Goal: Task Accomplishment & Management: Manage account settings

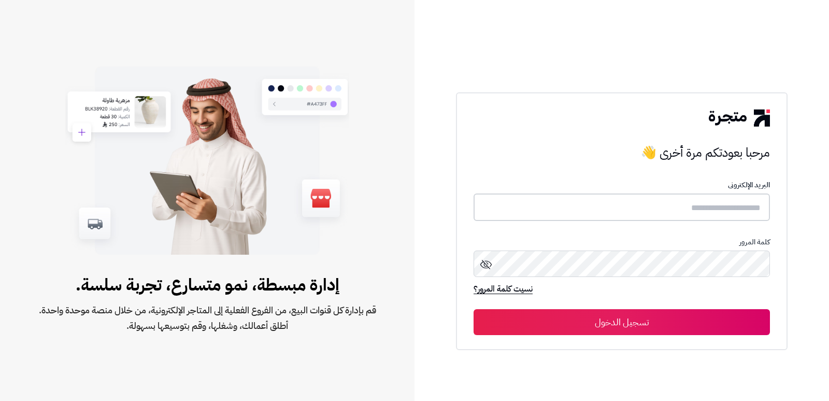
click at [723, 207] on input "text" at bounding box center [622, 206] width 296 height 27
type input "****"
click at [474, 309] on button "تسجيل الدخول" at bounding box center [622, 322] width 296 height 26
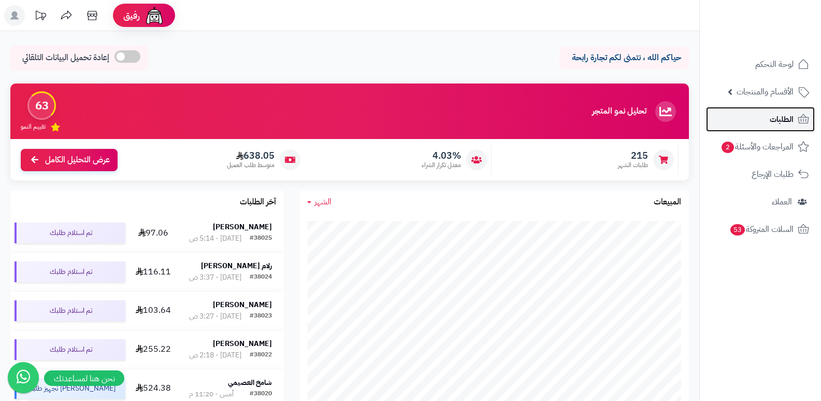
click at [734, 115] on link "الطلبات" at bounding box center [760, 119] width 109 height 25
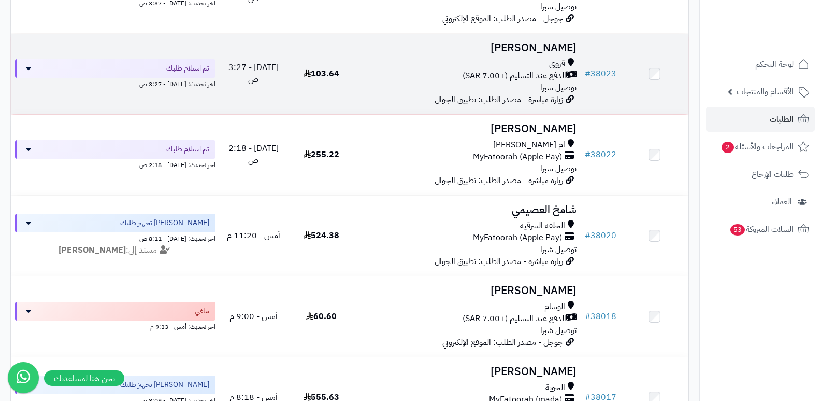
scroll to position [311, 0]
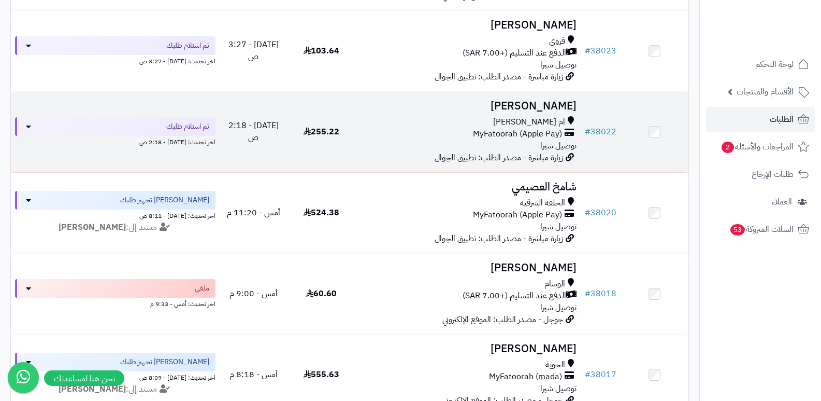
click at [554, 109] on h3 "[PERSON_NAME]" at bounding box center [469, 106] width 218 height 12
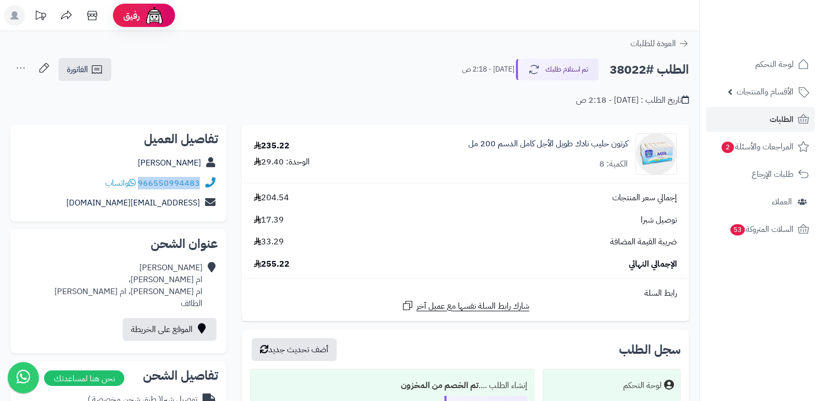
drag, startPoint x: 139, startPoint y: 182, endPoint x: 215, endPoint y: 180, distance: 75.7
click at [215, 180] on div "966550994483 واتساب" at bounding box center [119, 183] width 200 height 20
copy div "966550994483"
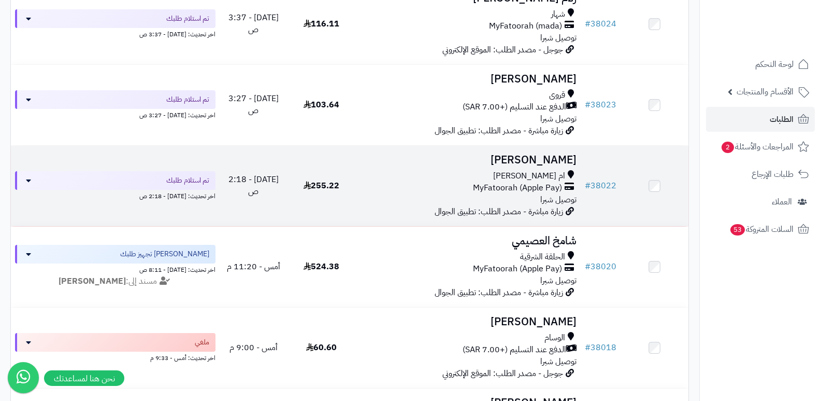
scroll to position [207, 0]
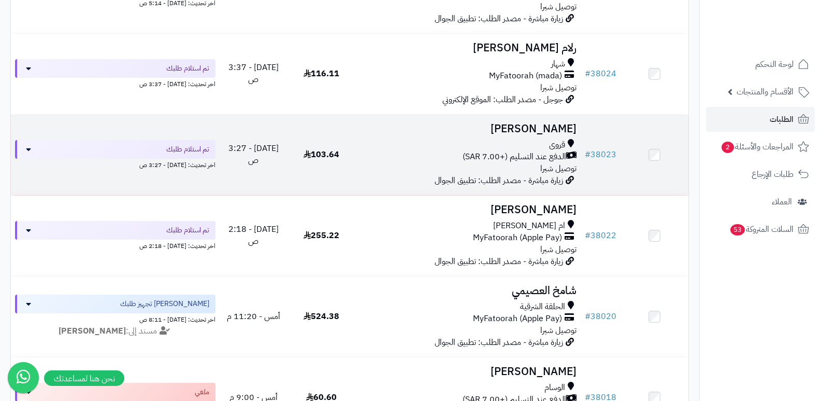
click at [554, 131] on h3 "[PERSON_NAME]" at bounding box center [469, 129] width 218 height 12
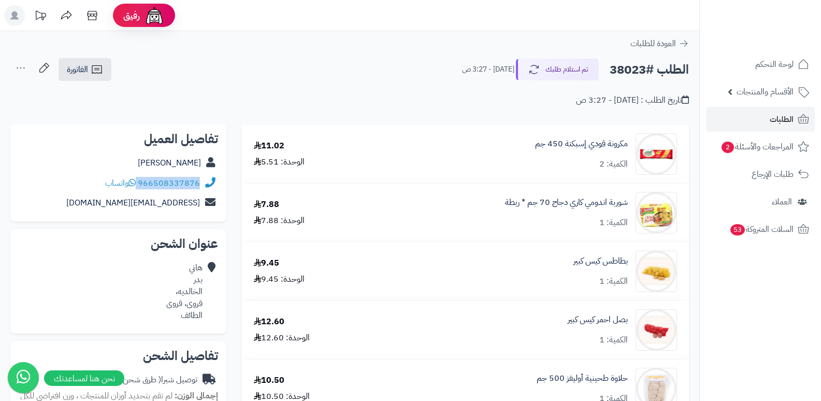
drag, startPoint x: 138, startPoint y: 181, endPoint x: 203, endPoint y: 181, distance: 64.8
click at [203, 181] on div "966508337876 واتساب" at bounding box center [119, 183] width 200 height 20
copy div "966508337876"
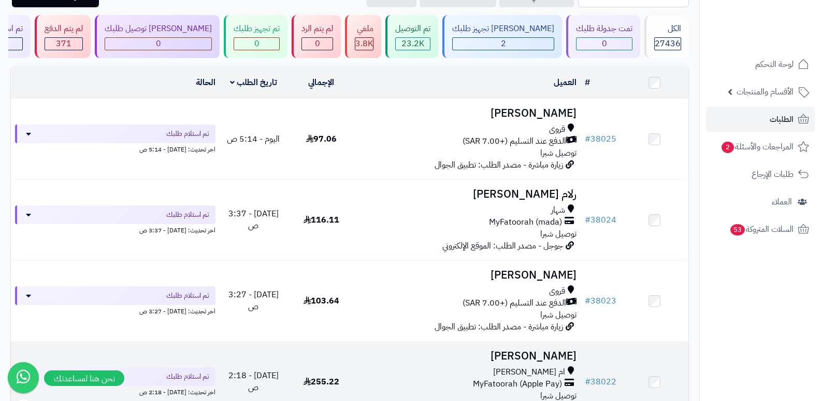
scroll to position [52, 0]
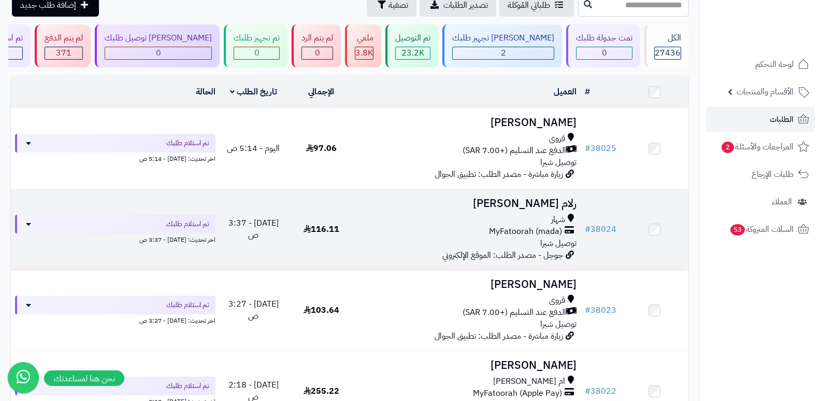
click at [539, 201] on h3 "رلام [PERSON_NAME]" at bounding box center [469, 203] width 218 height 12
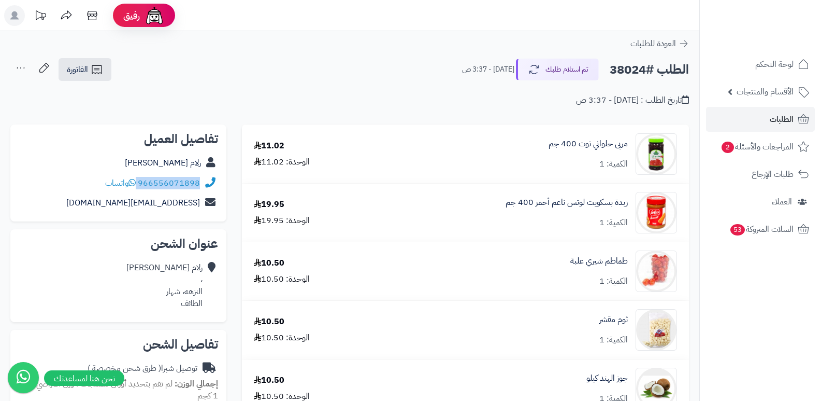
drag, startPoint x: 139, startPoint y: 182, endPoint x: 197, endPoint y: 186, distance: 58.7
click at [204, 189] on div "966556071898 واتساب" at bounding box center [119, 183] width 200 height 20
copy div "966556071898"
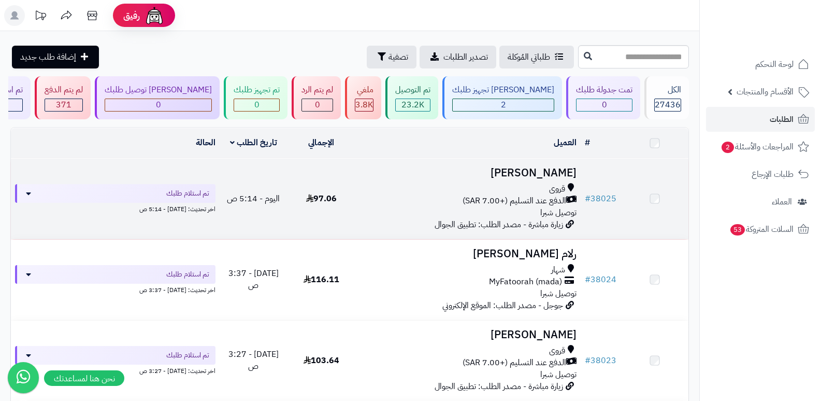
scroll to position [52, 0]
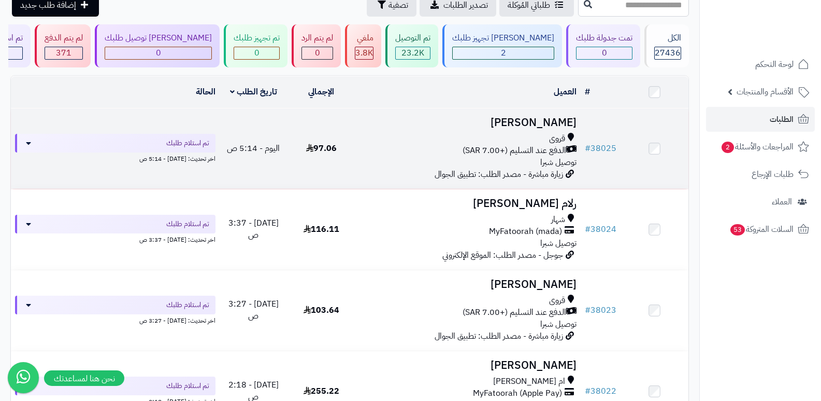
click at [548, 117] on h3 "عبدالرحمن القرشي" at bounding box center [469, 123] width 218 height 12
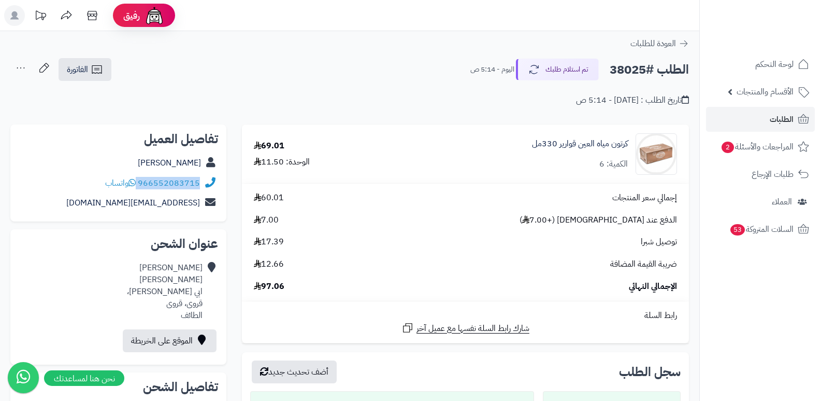
drag, startPoint x: 139, startPoint y: 180, endPoint x: 206, endPoint y: 186, distance: 67.0
click at [206, 186] on div "966552083715 واتساب" at bounding box center [119, 183] width 200 height 20
copy div "966552083715"
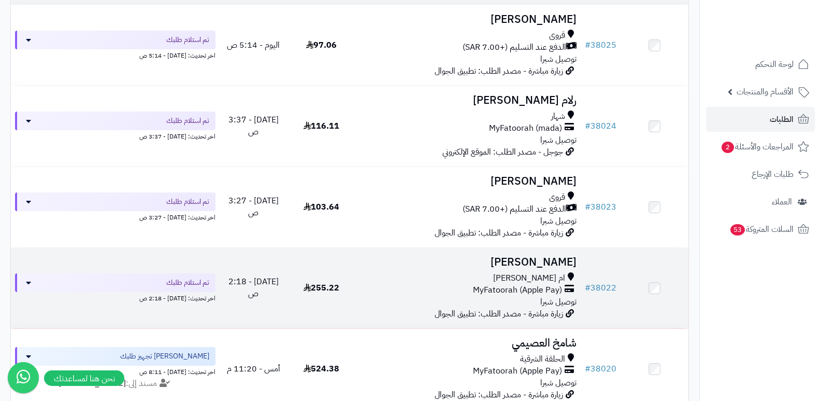
scroll to position [155, 0]
click at [548, 262] on h3 "[PERSON_NAME]" at bounding box center [469, 261] width 218 height 12
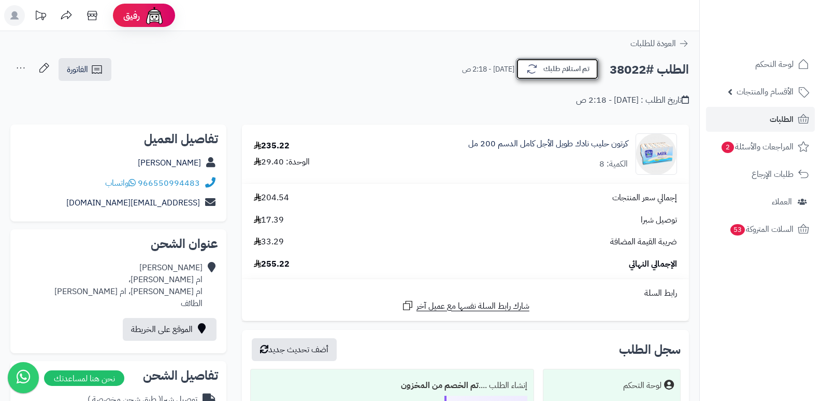
click at [569, 62] on button "تم استلام طلبك" at bounding box center [557, 69] width 83 height 22
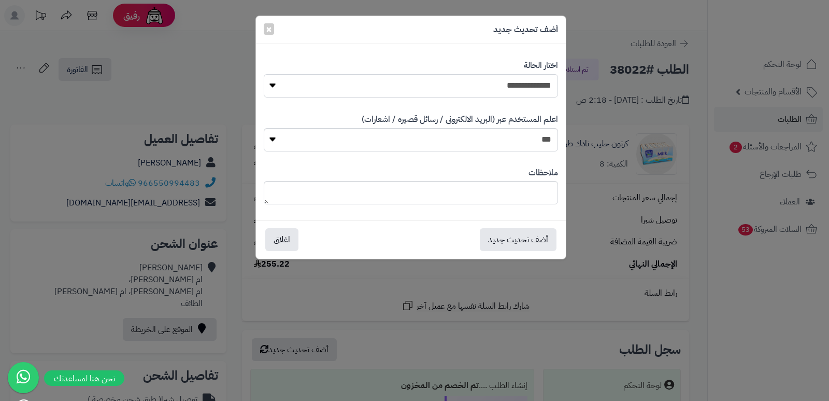
click at [530, 87] on select "**********" at bounding box center [411, 85] width 294 height 23
select select "*"
click at [264, 74] on select "**********" at bounding box center [411, 85] width 294 height 23
click at [490, 240] on button "أضف تحديث جديد" at bounding box center [518, 239] width 77 height 23
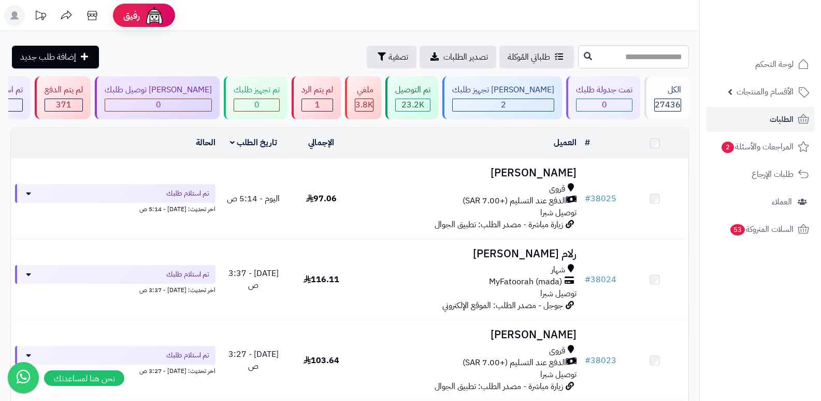
scroll to position [155, 0]
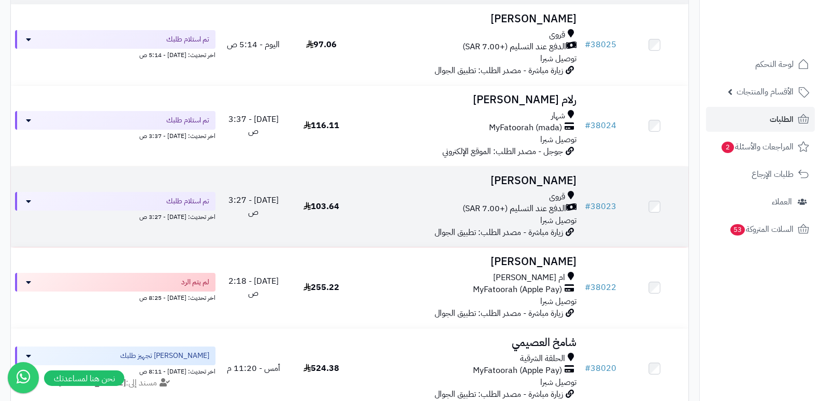
click at [559, 179] on h3 "[PERSON_NAME]" at bounding box center [469, 181] width 218 height 12
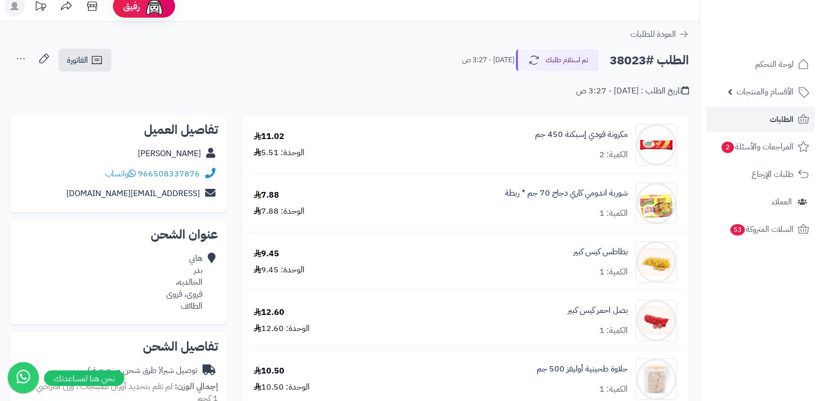
scroll to position [9, 0]
click at [557, 69] on button "تم استلام طلبك" at bounding box center [557, 60] width 83 height 22
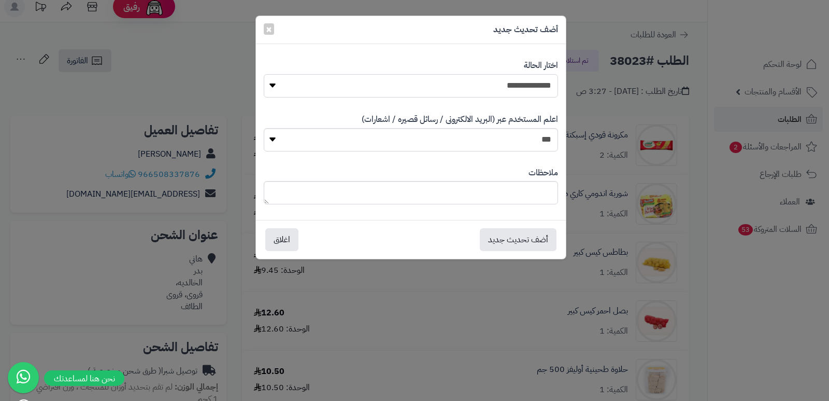
click at [528, 90] on select "**********" at bounding box center [411, 85] width 294 height 23
select select "*"
click at [264, 74] on select "**********" at bounding box center [411, 85] width 294 height 23
click at [529, 188] on textarea at bounding box center [411, 192] width 294 height 23
type textarea "****"
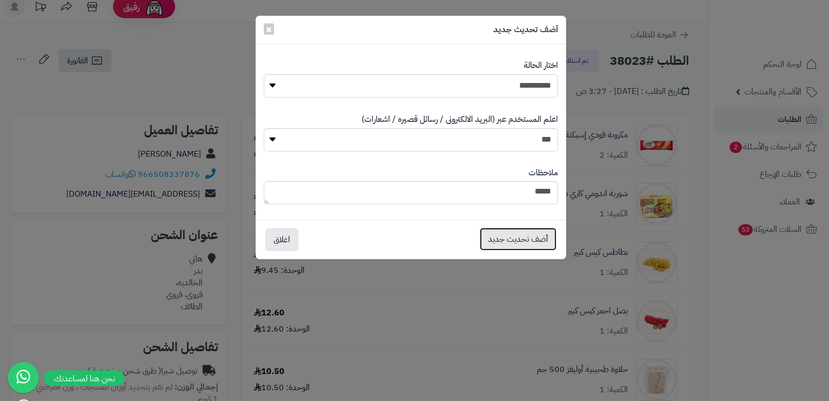
click at [513, 244] on button "أضف تحديث جديد" at bounding box center [518, 238] width 77 height 23
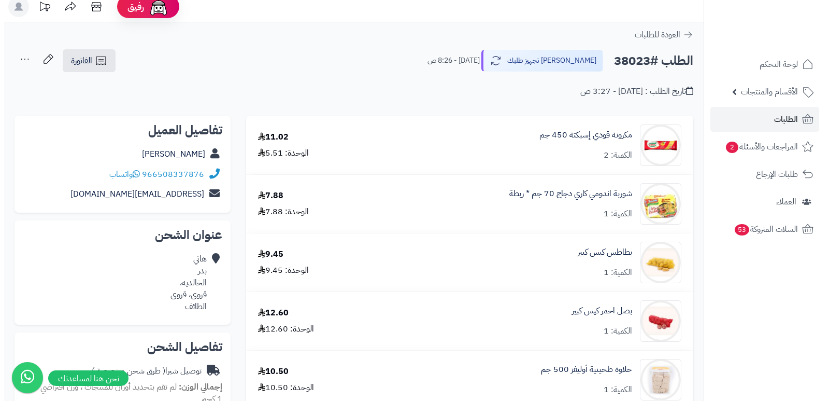
scroll to position [9, 0]
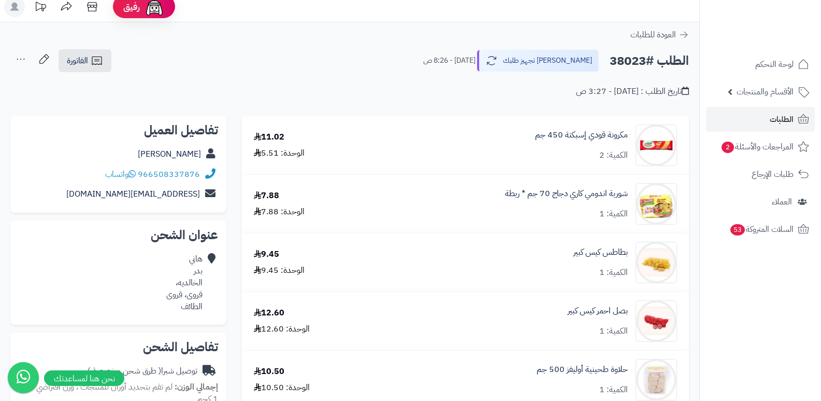
click at [16, 58] on icon at bounding box center [20, 59] width 21 height 21
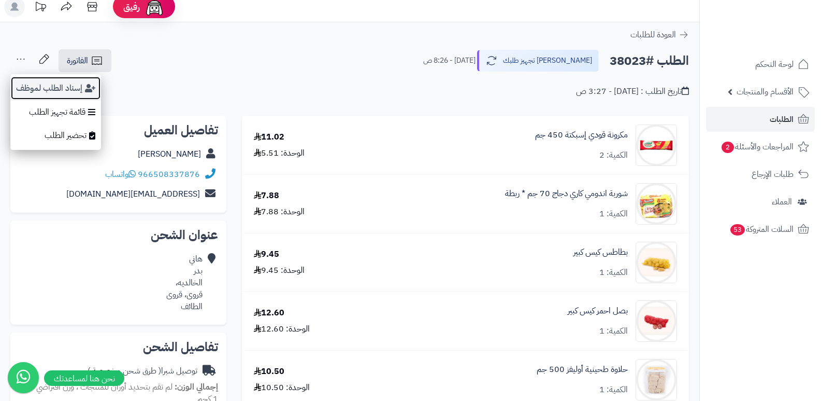
click at [60, 88] on button "إسناد الطلب لموظف" at bounding box center [55, 88] width 91 height 24
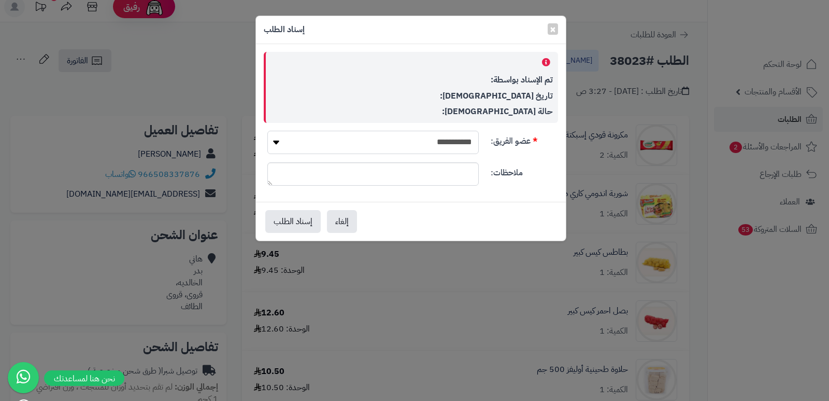
click at [443, 146] on select "**********" at bounding box center [372, 142] width 211 height 23
select select "**"
click at [267, 131] on select "**********" at bounding box center [372, 142] width 211 height 23
click at [292, 220] on button "إسناد الطلب" at bounding box center [292, 220] width 55 height 23
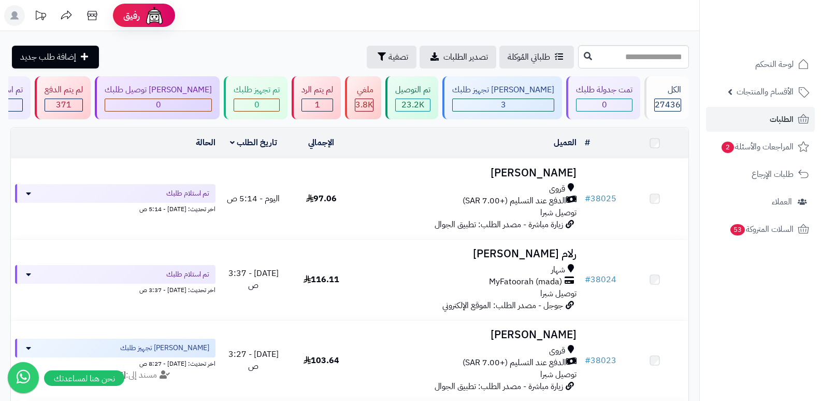
scroll to position [41, 0]
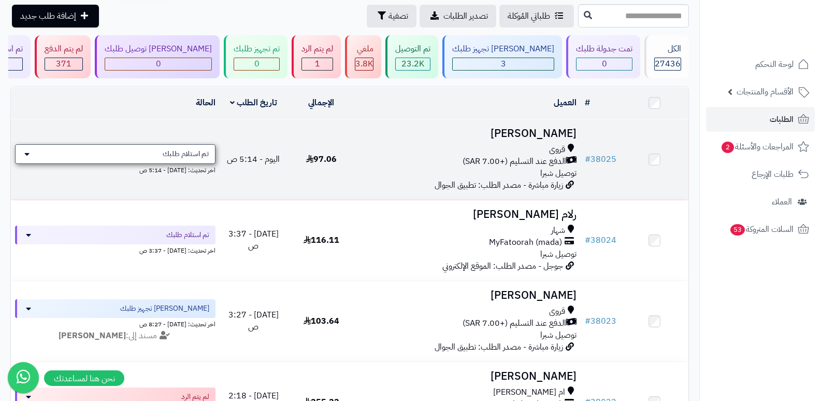
click at [188, 144] on div "تم استلام طلبك" at bounding box center [115, 154] width 201 height 20
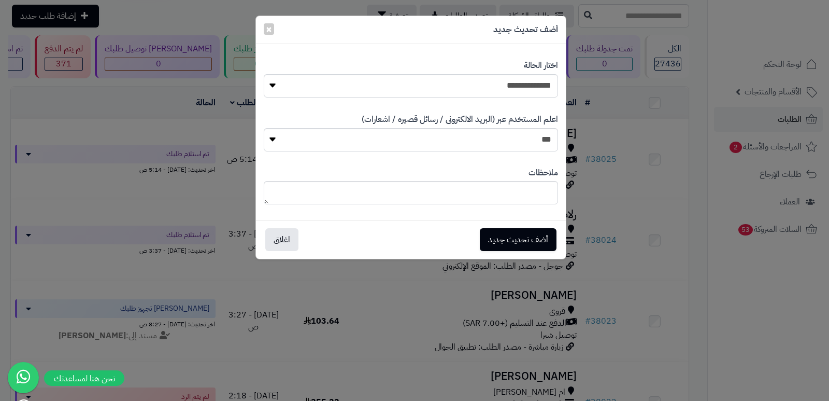
click at [697, 269] on div "**********" at bounding box center [414, 200] width 829 height 401
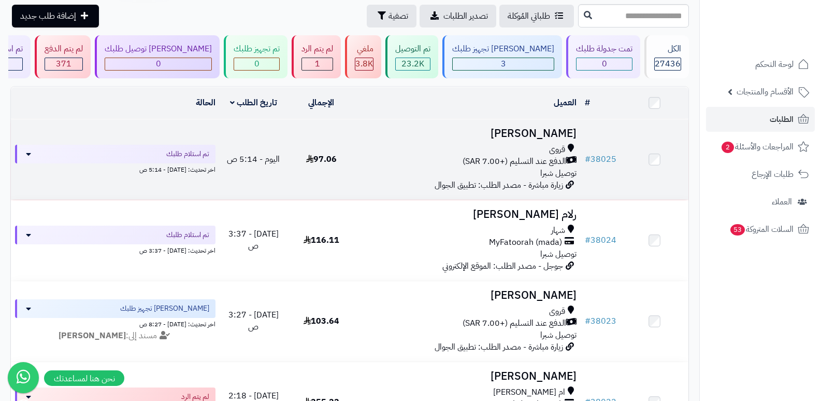
click at [539, 133] on h3 "[PERSON_NAME]" at bounding box center [469, 133] width 218 height 12
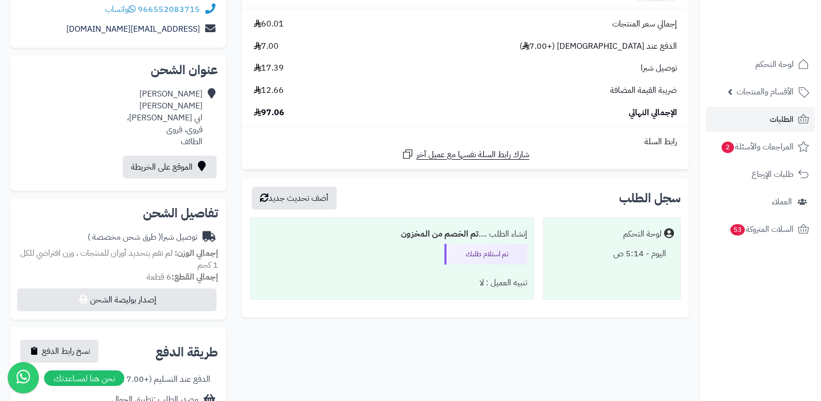
scroll to position [155, 0]
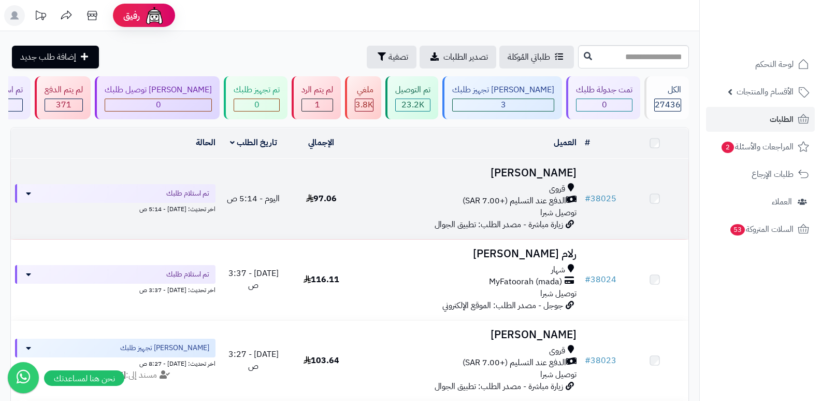
scroll to position [41, 0]
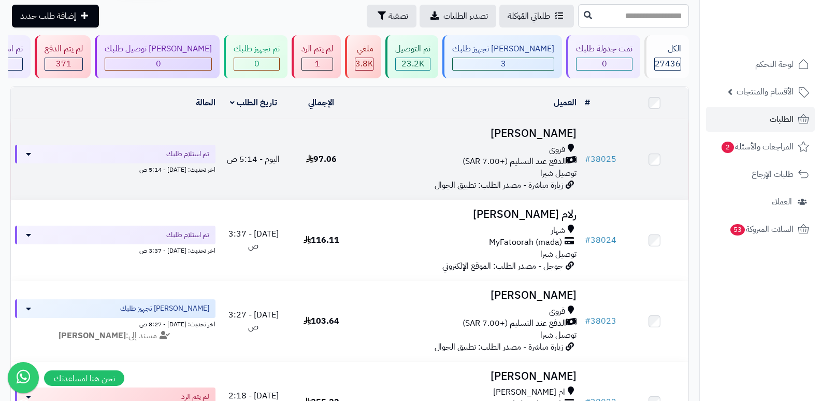
click at [133, 141] on td "تم استلام طلبك اخر تحديث: اليوم - 5:14 ص" at bounding box center [115, 159] width 209 height 80
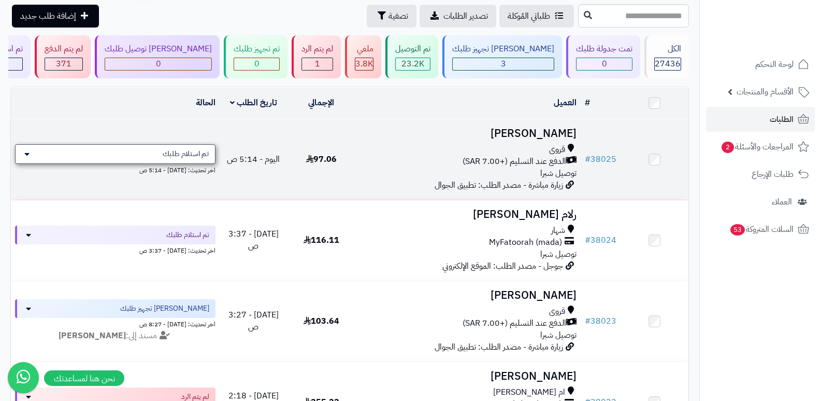
click at [138, 149] on div "تم استلام طلبك" at bounding box center [115, 154] width 201 height 20
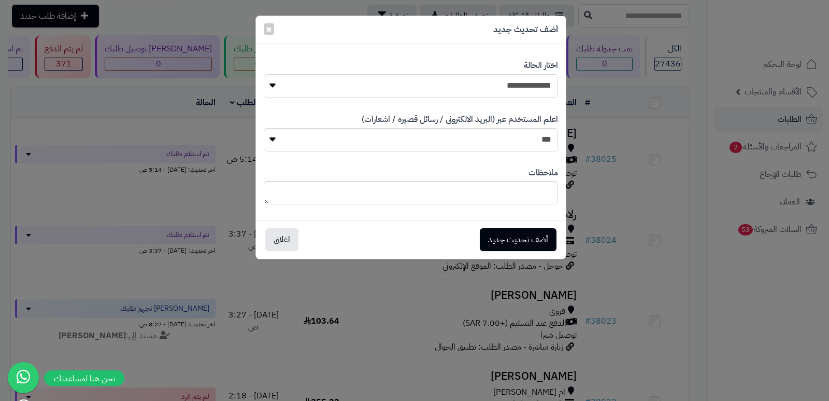
click at [510, 84] on select "**********" at bounding box center [411, 85] width 294 height 23
click at [264, 74] on select "**********" at bounding box center [411, 85] width 294 height 23
click at [547, 186] on textarea at bounding box center [411, 192] width 294 height 23
type textarea "**********"
click at [520, 243] on button "أضف تحديث جديد" at bounding box center [518, 238] width 77 height 23
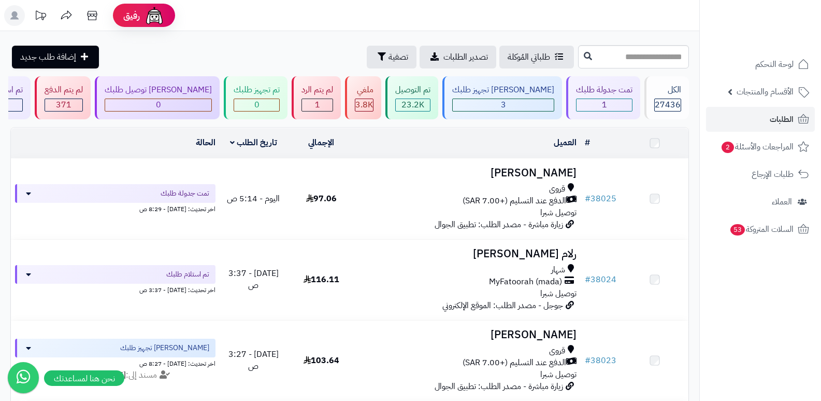
scroll to position [41, 0]
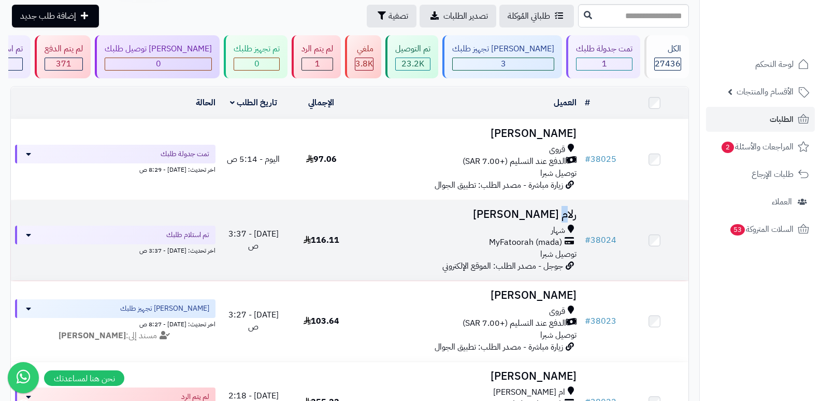
click at [565, 216] on h3 "رلام [PERSON_NAME]" at bounding box center [469, 214] width 218 height 12
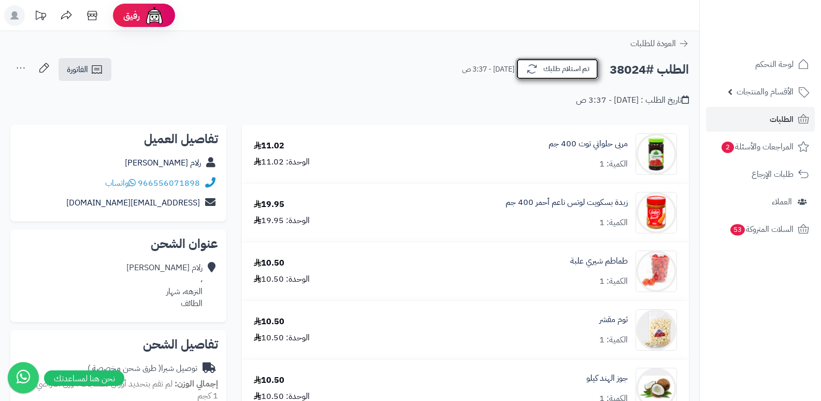
click at [528, 71] on icon "button" at bounding box center [532, 69] width 9 height 9
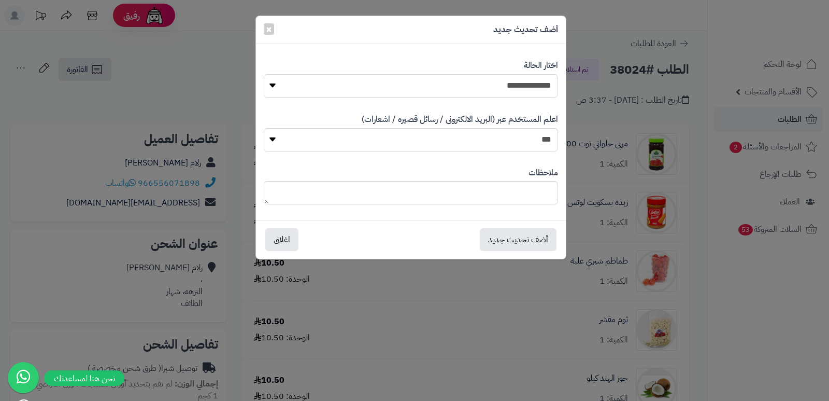
click at [520, 83] on select "**********" at bounding box center [411, 85] width 294 height 23
select select "*"
click at [264, 74] on select "**********" at bounding box center [411, 85] width 294 height 23
click at [499, 234] on button "أضف تحديث جديد" at bounding box center [518, 238] width 77 height 23
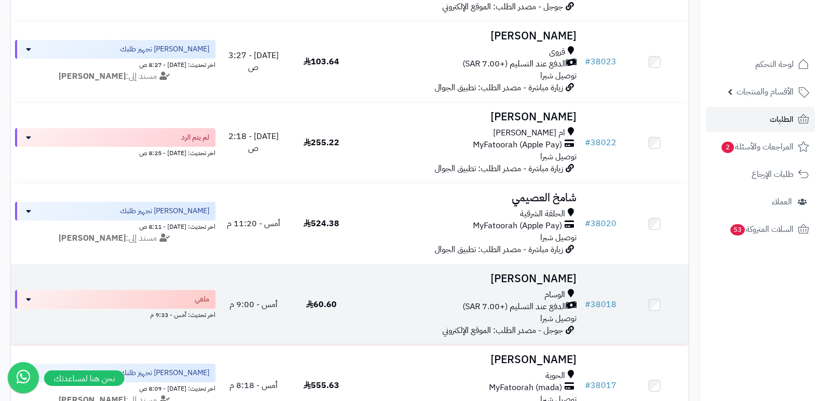
scroll to position [41, 0]
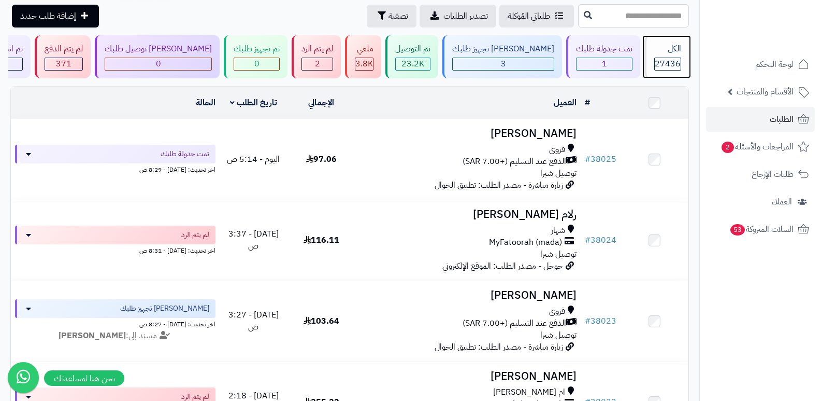
click at [658, 58] on span "27436" at bounding box center [668, 64] width 26 height 12
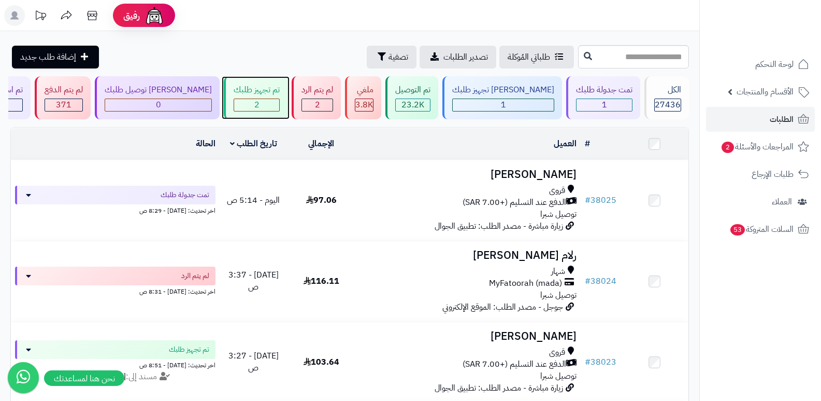
click at [279, 102] on div "2" at bounding box center [256, 105] width 45 height 12
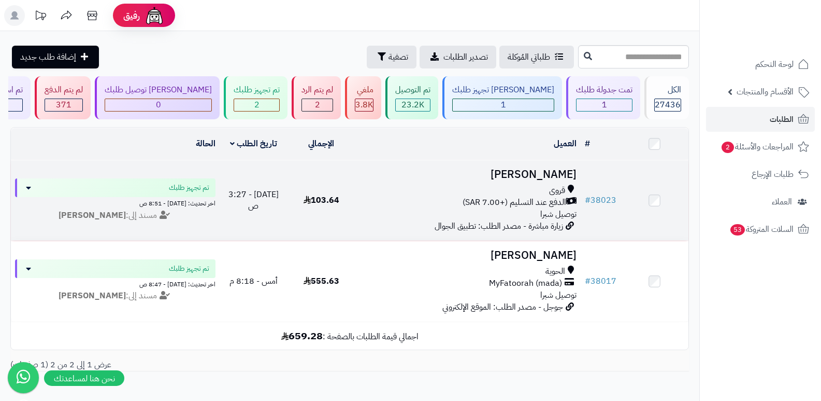
click at [552, 175] on h3 "هاني بدر" at bounding box center [469, 174] width 218 height 12
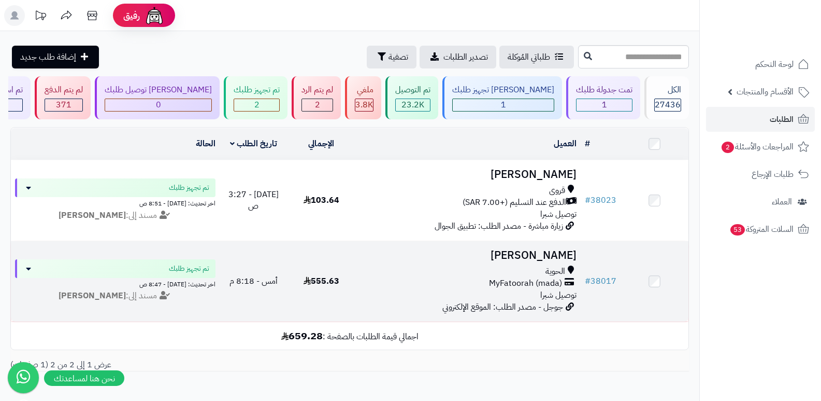
click at [562, 251] on h3 "حنان جابر" at bounding box center [469, 255] width 218 height 12
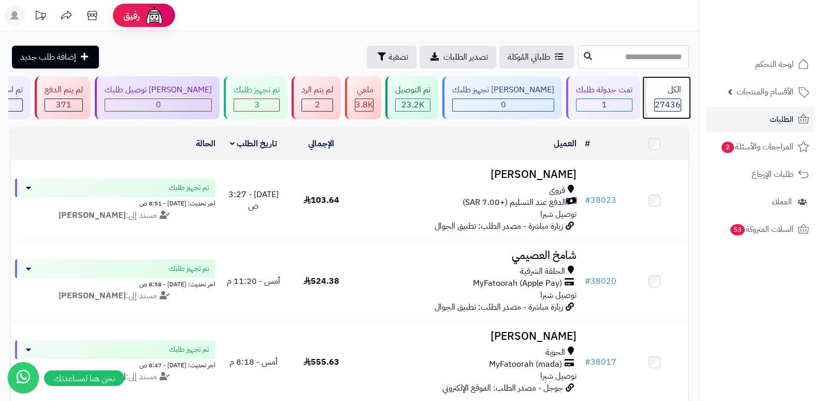
click at [663, 99] on span "27436" at bounding box center [668, 104] width 26 height 12
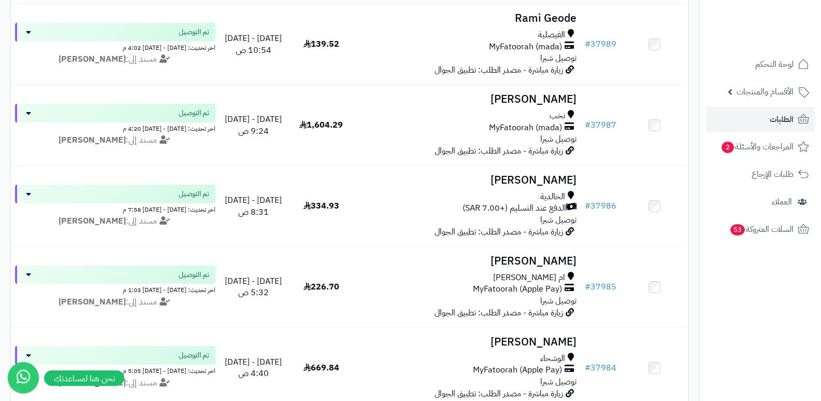
scroll to position [2331, 0]
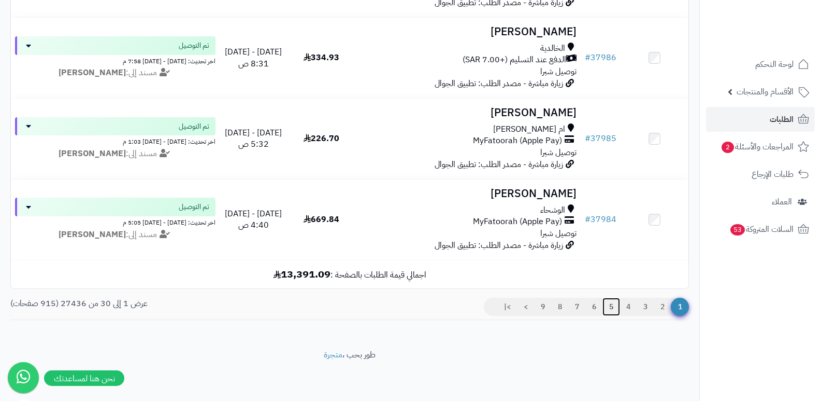
click at [611, 302] on link "5" at bounding box center [612, 306] width 18 height 19
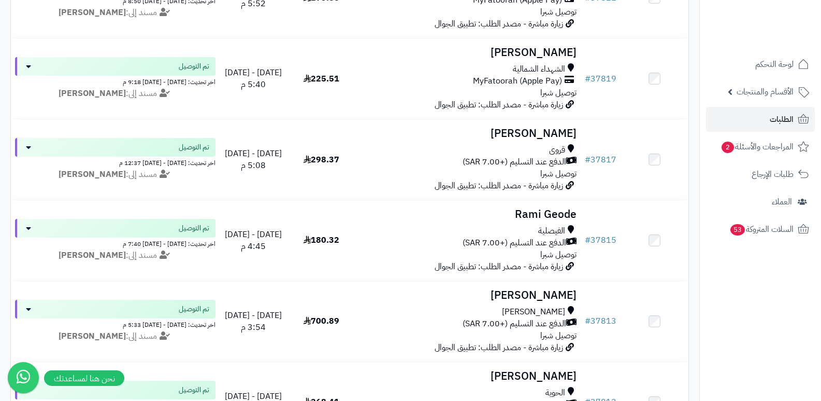
scroll to position [1192, 0]
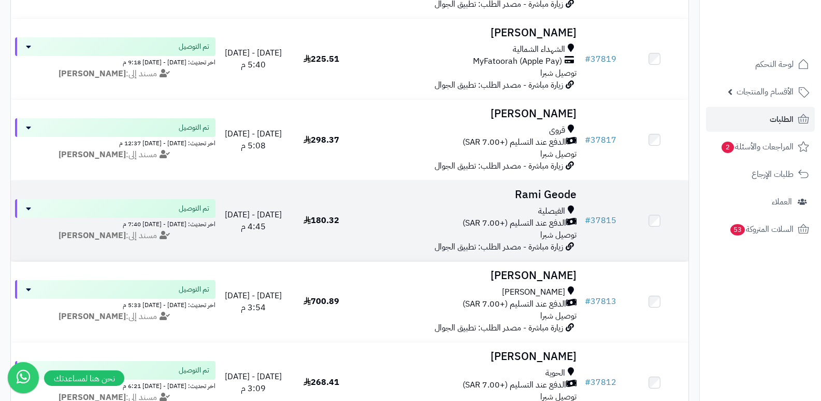
click at [528, 192] on h3 "Rami Geode" at bounding box center [469, 195] width 218 height 12
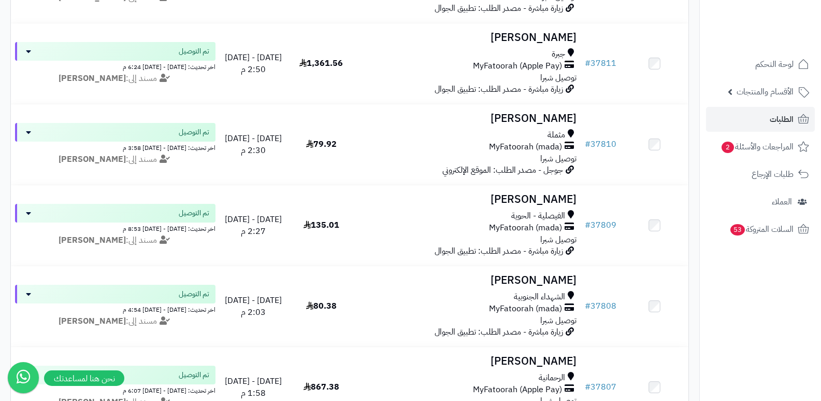
scroll to position [1606, 0]
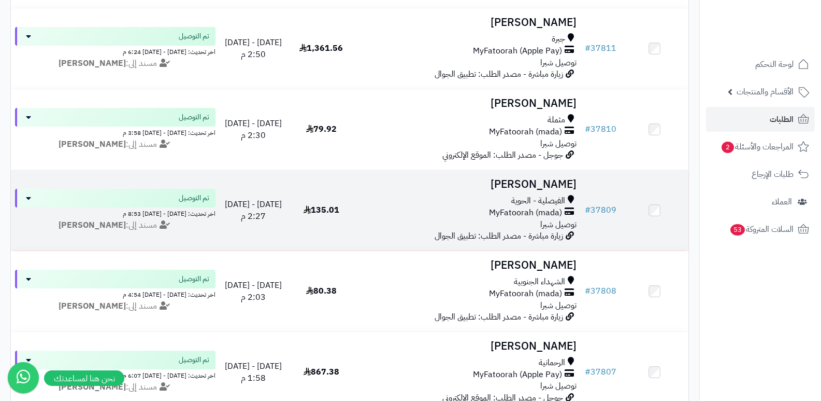
click at [542, 182] on h3 "سعود العصيمي" at bounding box center [469, 184] width 218 height 12
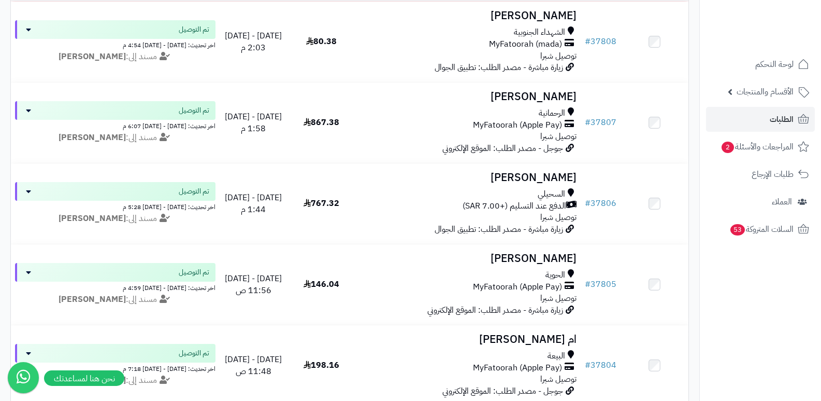
scroll to position [1865, 0]
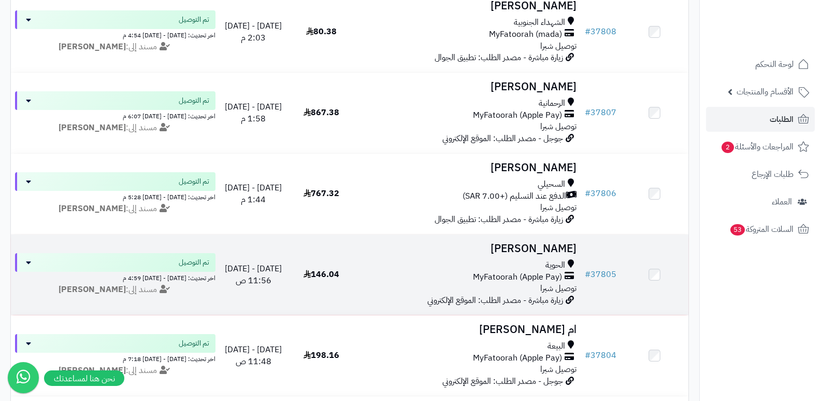
click at [548, 253] on h3 "سميرة المطيري" at bounding box center [469, 249] width 218 height 12
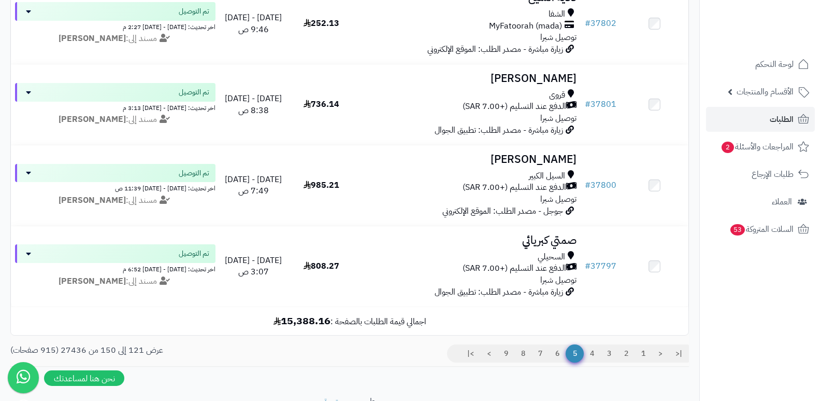
scroll to position [2280, 0]
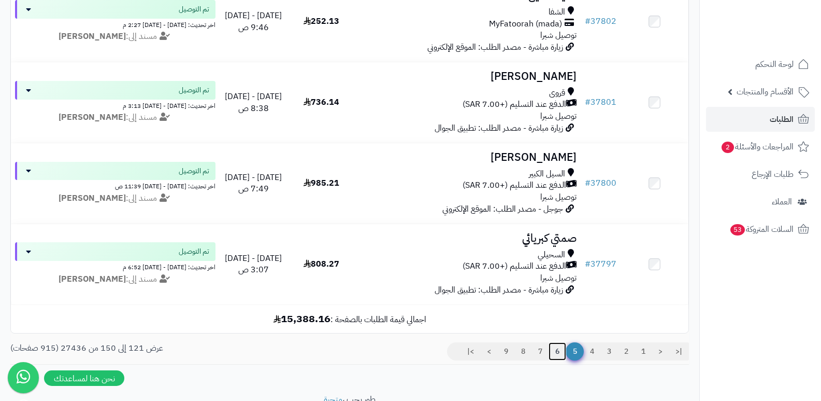
click at [551, 358] on link "6" at bounding box center [558, 351] width 18 height 19
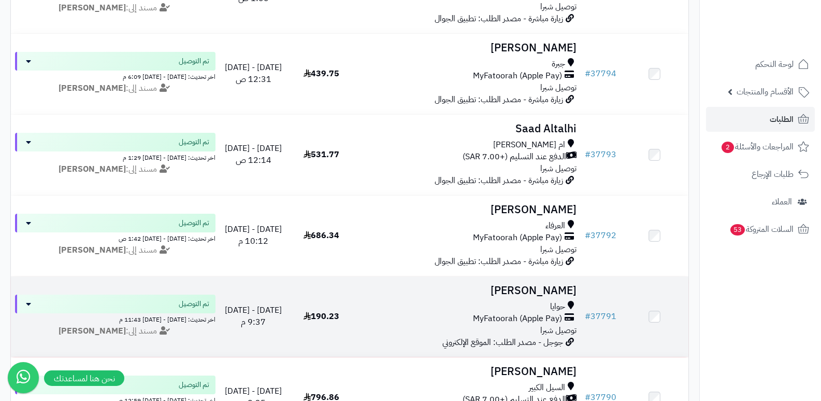
scroll to position [259, 0]
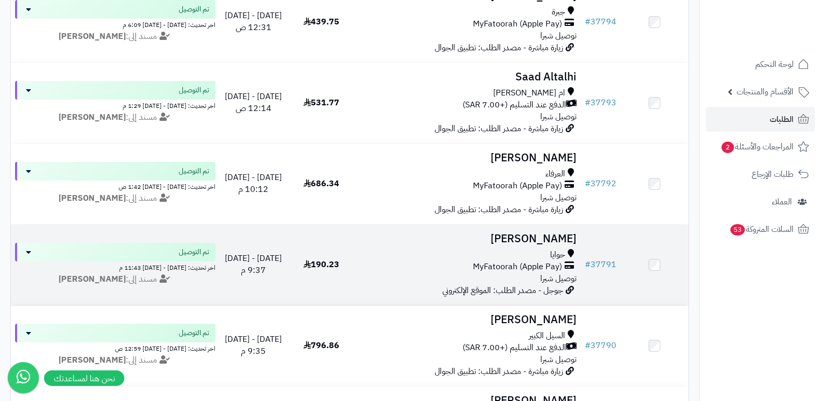
click at [513, 234] on h3 "[PERSON_NAME]" at bounding box center [469, 239] width 218 height 12
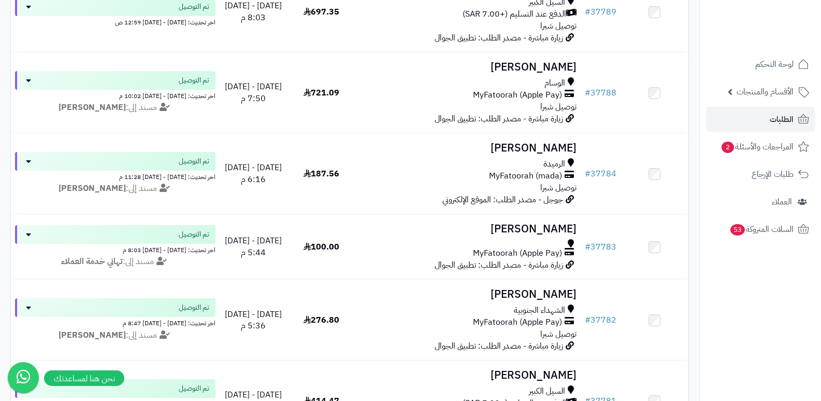
scroll to position [674, 0]
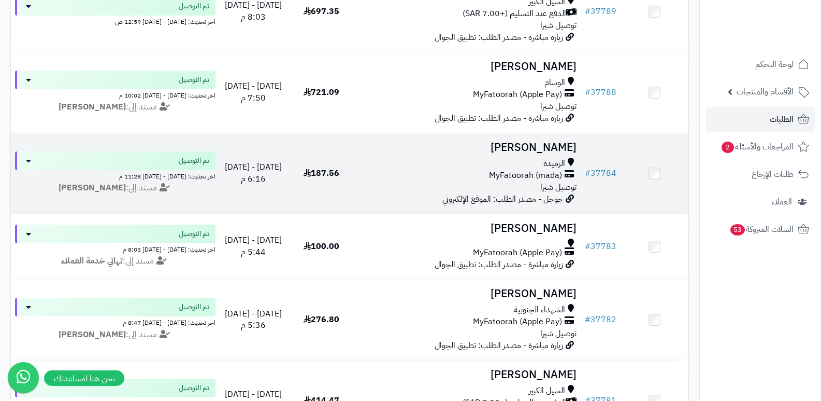
click at [561, 146] on h3 "[PERSON_NAME]" at bounding box center [469, 147] width 218 height 12
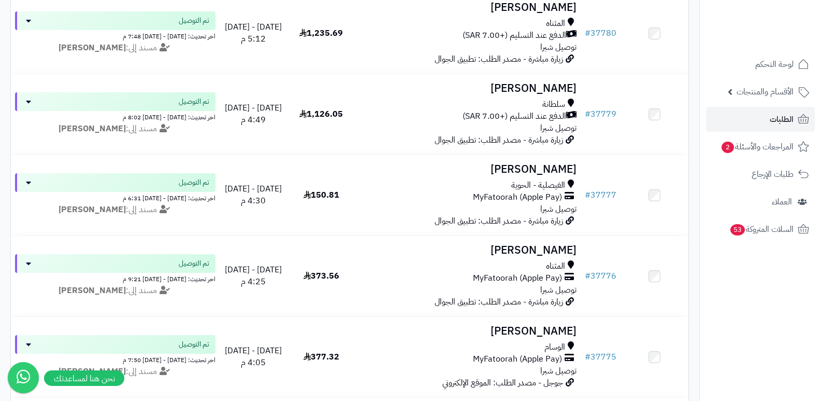
scroll to position [1140, 0]
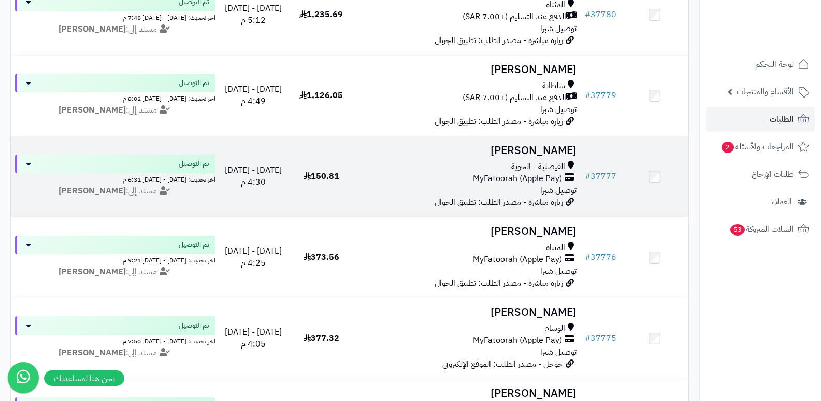
click at [546, 152] on h3 "[PERSON_NAME]" at bounding box center [469, 151] width 218 height 12
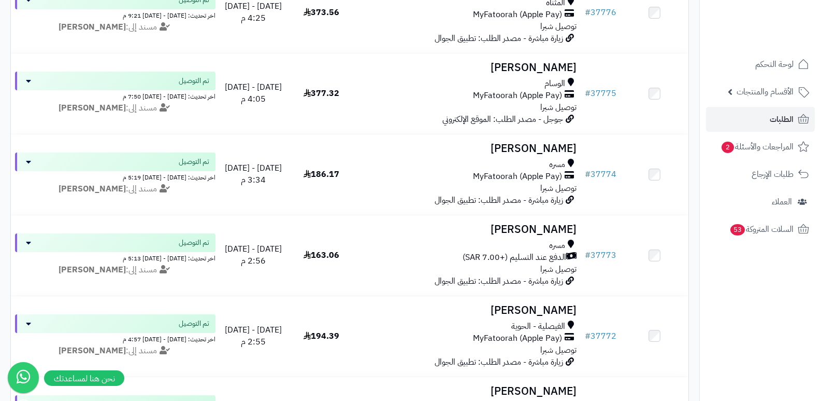
scroll to position [1399, 0]
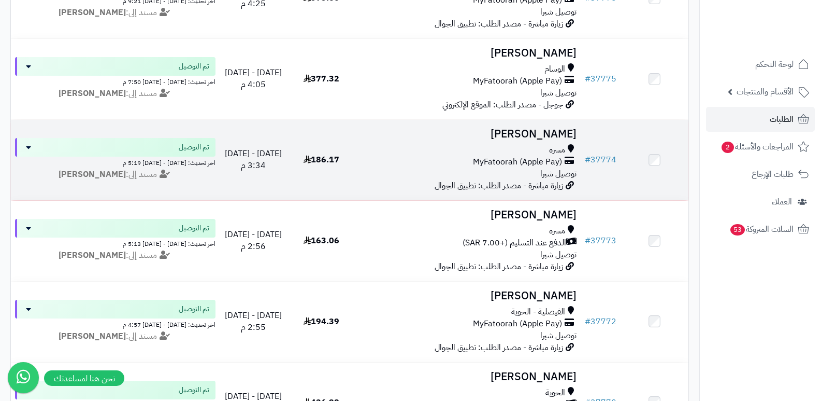
click at [531, 129] on h3 "Haya Alsalmi" at bounding box center [469, 134] width 218 height 12
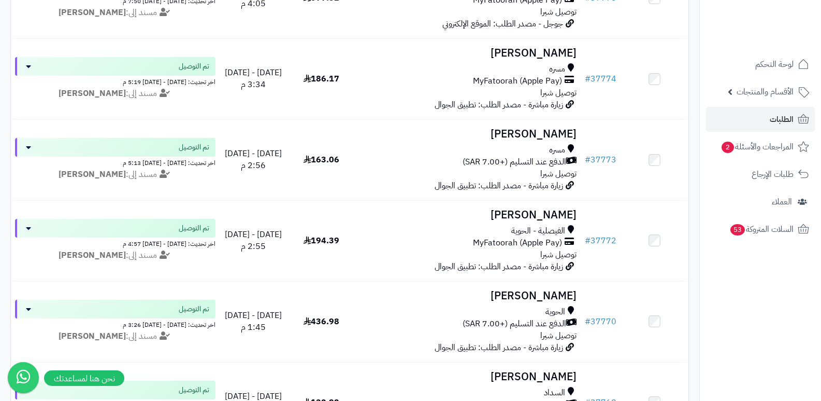
scroll to position [1503, 0]
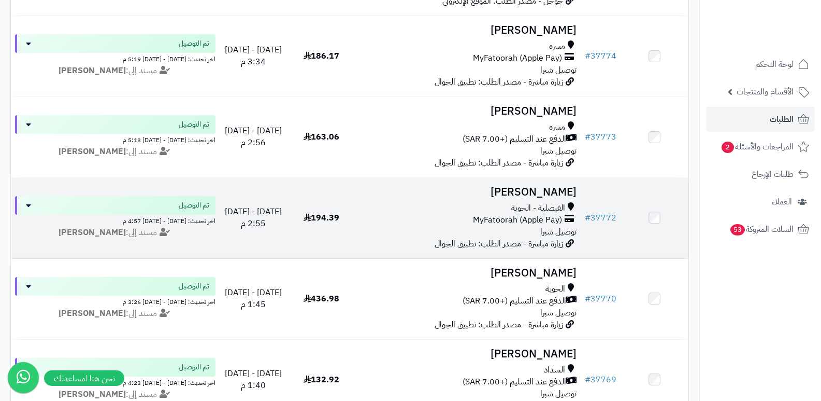
click at [557, 193] on h3 "[PERSON_NAME]" at bounding box center [469, 192] width 218 height 12
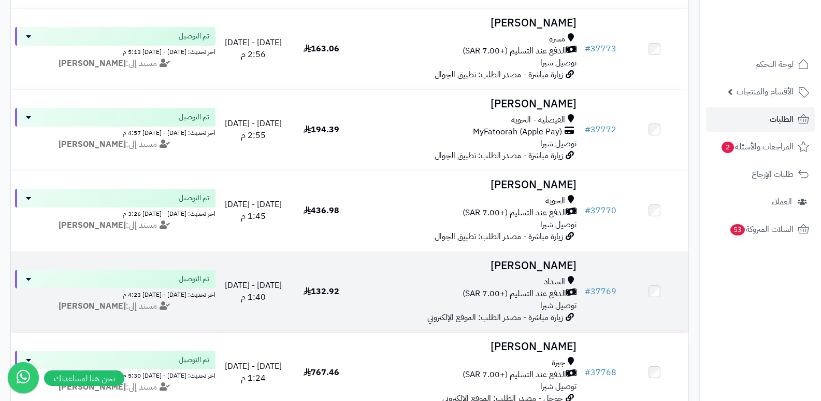
scroll to position [1606, 0]
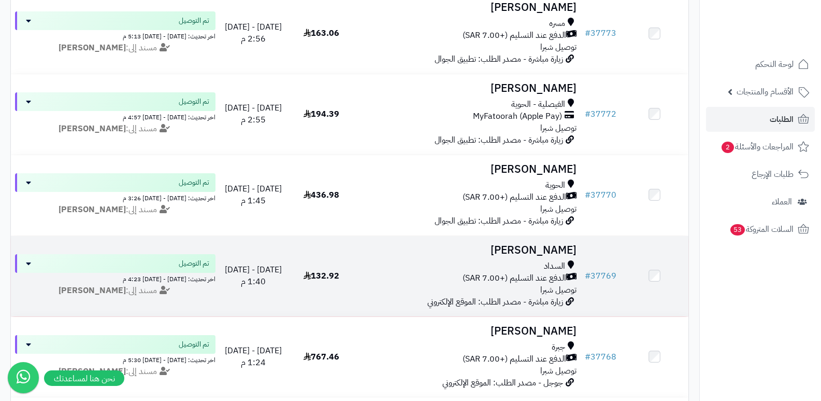
click at [533, 248] on h3 "[PERSON_NAME]" at bounding box center [469, 250] width 218 height 12
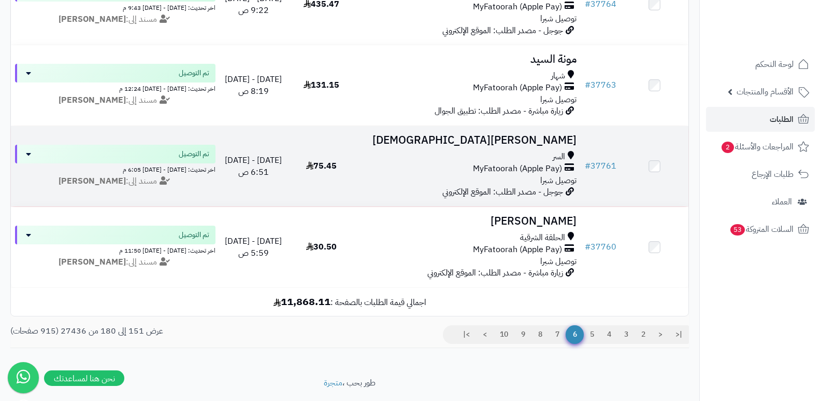
scroll to position [2315, 0]
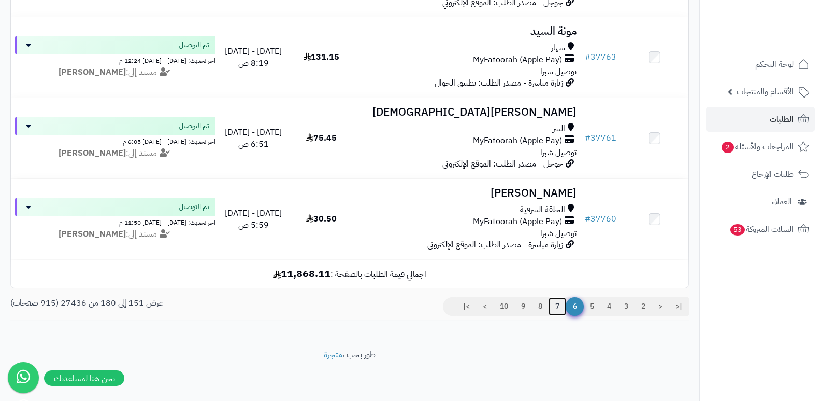
click at [551, 305] on link "7" at bounding box center [558, 306] width 18 height 19
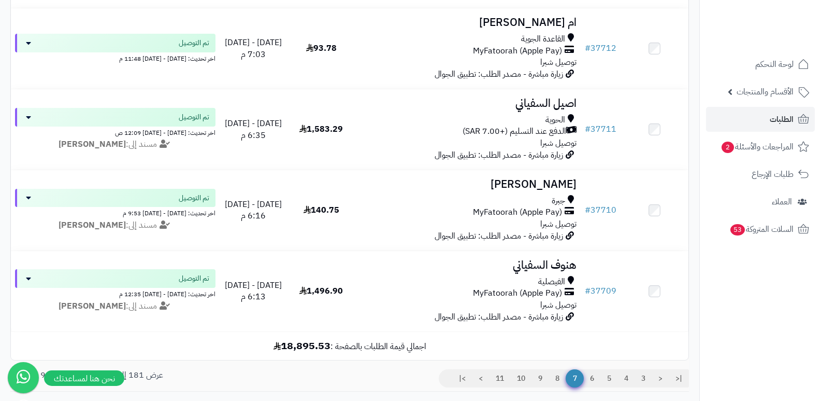
scroll to position [2331, 0]
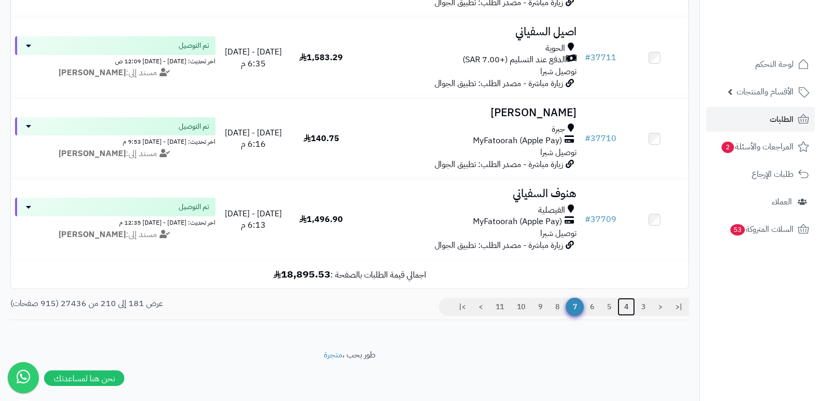
click at [624, 305] on link "4" at bounding box center [627, 306] width 18 height 19
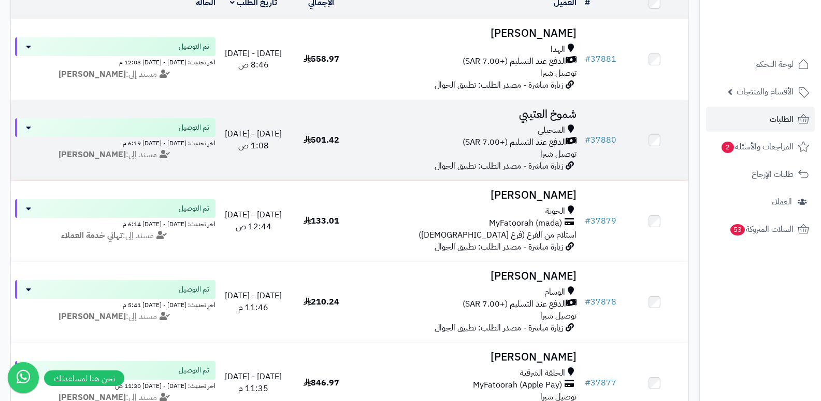
scroll to position [155, 0]
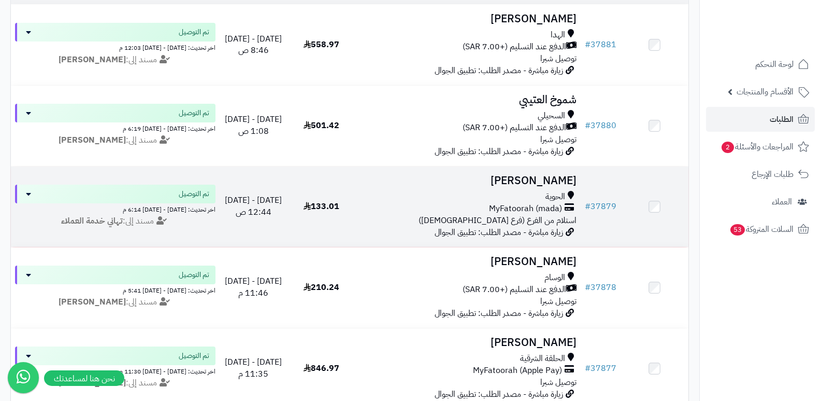
click at [526, 181] on h3 "[PERSON_NAME]" at bounding box center [469, 181] width 218 height 12
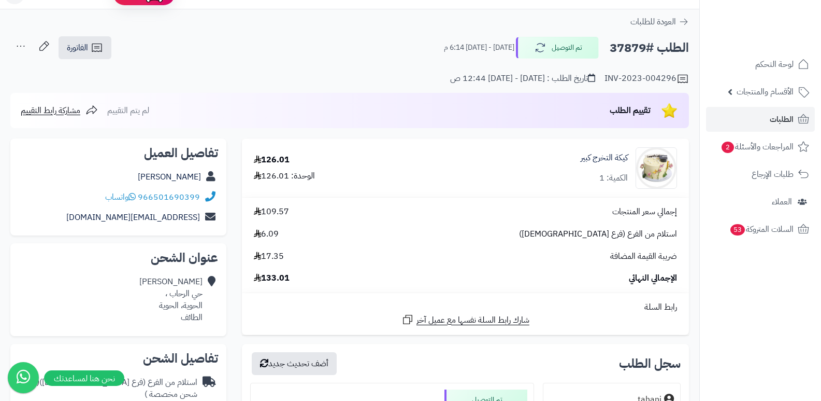
scroll to position [10, 0]
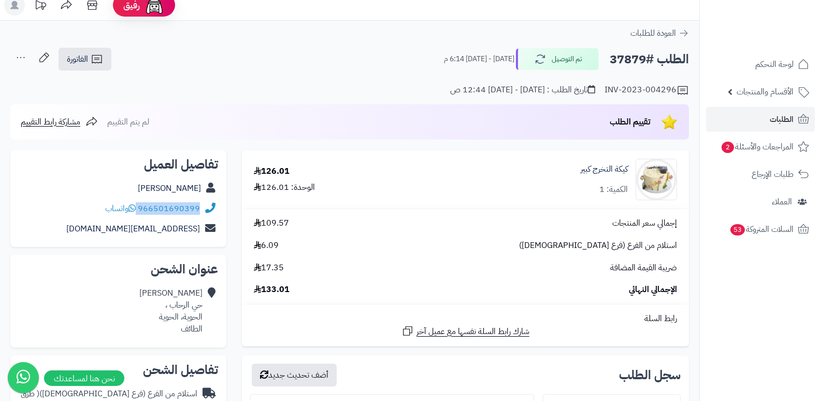
drag, startPoint x: 139, startPoint y: 206, endPoint x: 199, endPoint y: 215, distance: 60.7
click at [199, 215] on div "966501690399 واتساب" at bounding box center [119, 208] width 200 height 20
copy div "966501690399"
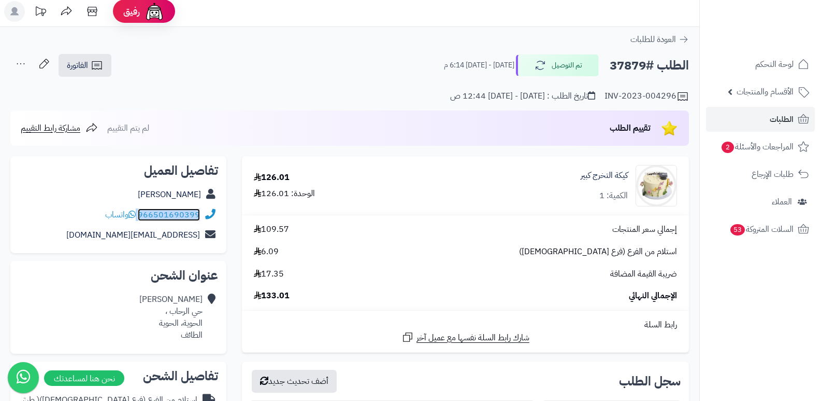
scroll to position [0, 0]
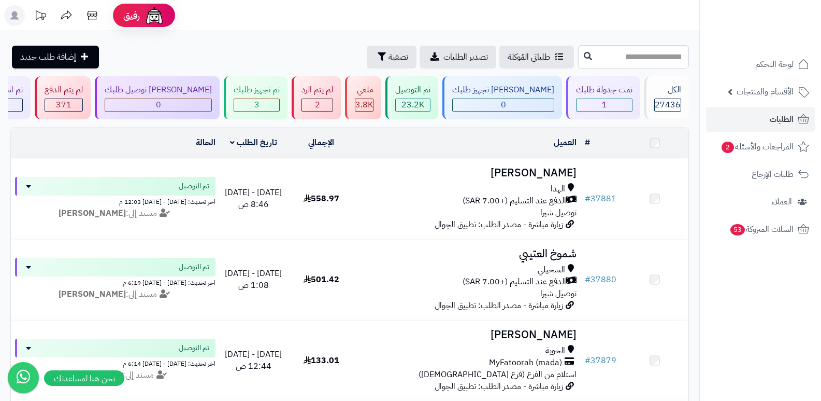
scroll to position [155, 0]
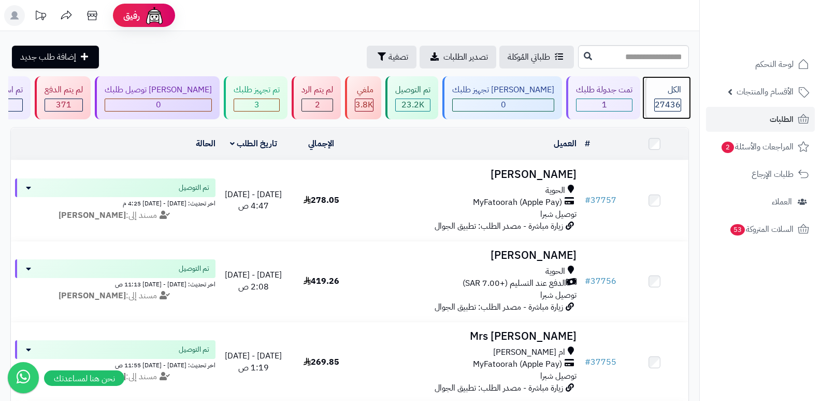
click at [669, 99] on span "27436" at bounding box center [668, 104] width 26 height 12
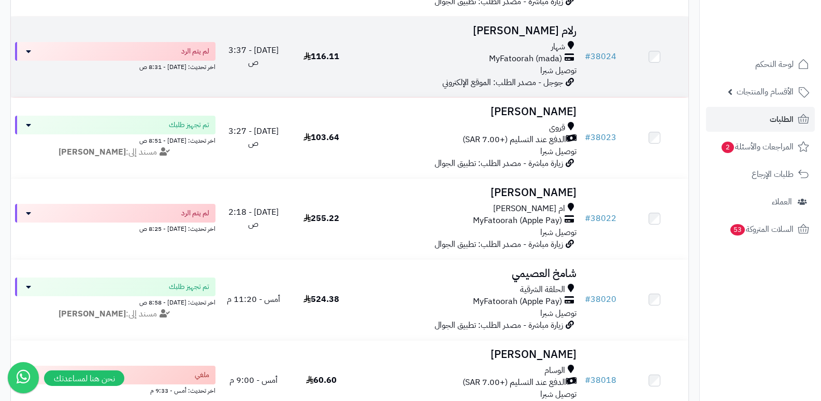
scroll to position [259, 0]
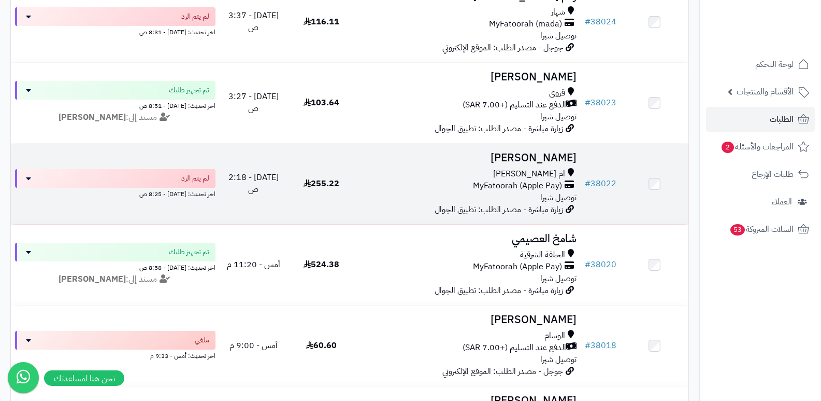
click at [545, 153] on h3 "خلود الزهراني" at bounding box center [469, 158] width 218 height 12
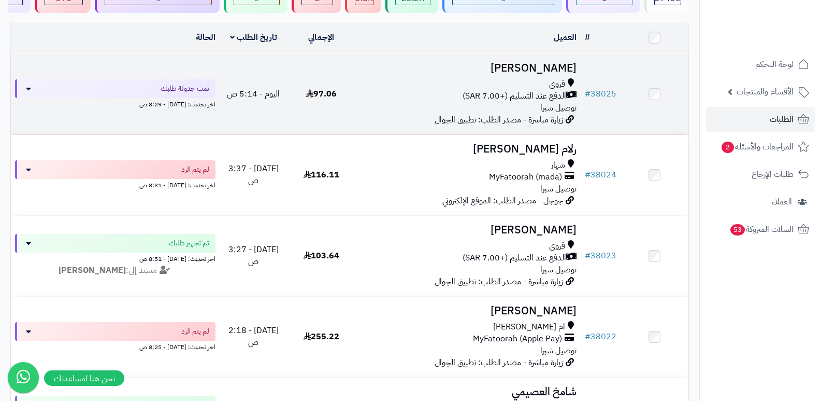
scroll to position [104, 0]
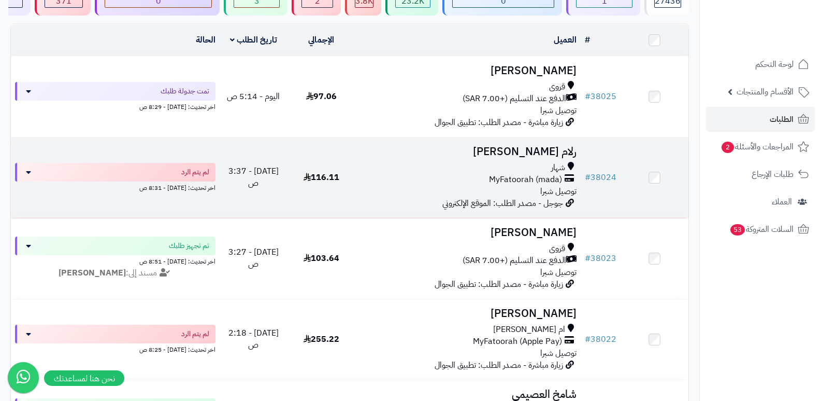
click at [540, 151] on h3 "رلام بالعمش" at bounding box center [469, 152] width 218 height 12
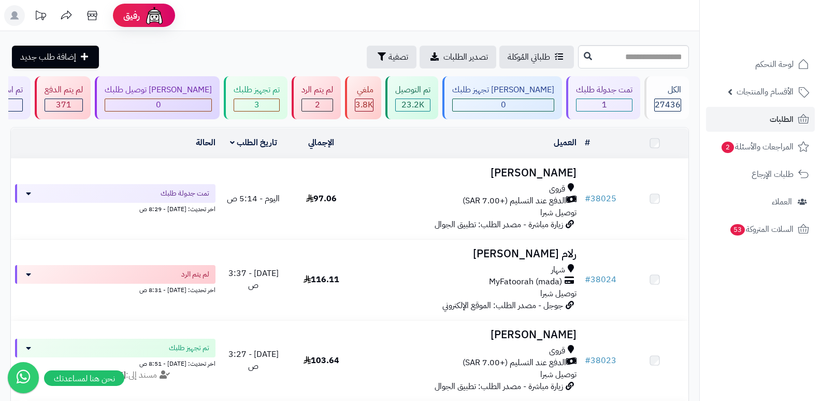
scroll to position [104, 0]
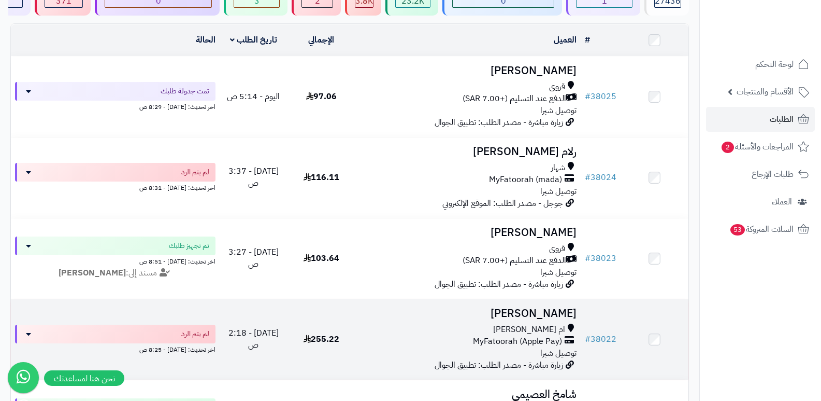
click at [557, 307] on h3 "خلود الزهراني" at bounding box center [469, 313] width 218 height 12
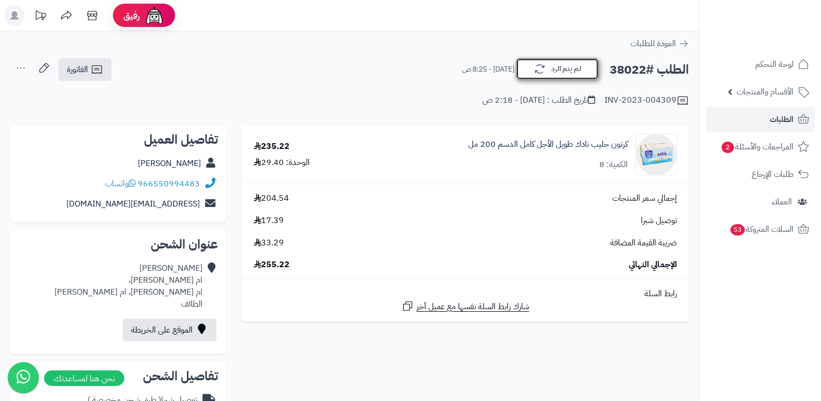
click at [546, 63] on button "لم يتم الرد" at bounding box center [557, 69] width 83 height 22
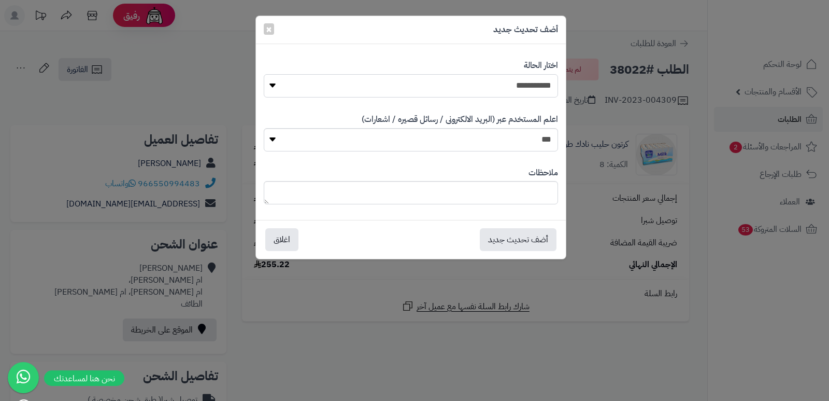
click at [524, 85] on select "**********" at bounding box center [411, 85] width 294 height 23
select select "*"
click at [264, 74] on select "**********" at bounding box center [411, 85] width 294 height 23
click at [512, 189] on textarea at bounding box center [411, 192] width 294 height 23
type textarea "****"
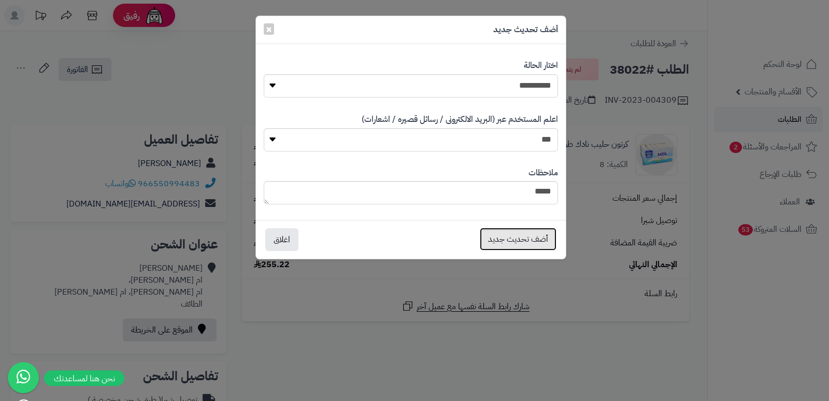
click at [507, 232] on button "أضف تحديث جديد" at bounding box center [518, 238] width 77 height 23
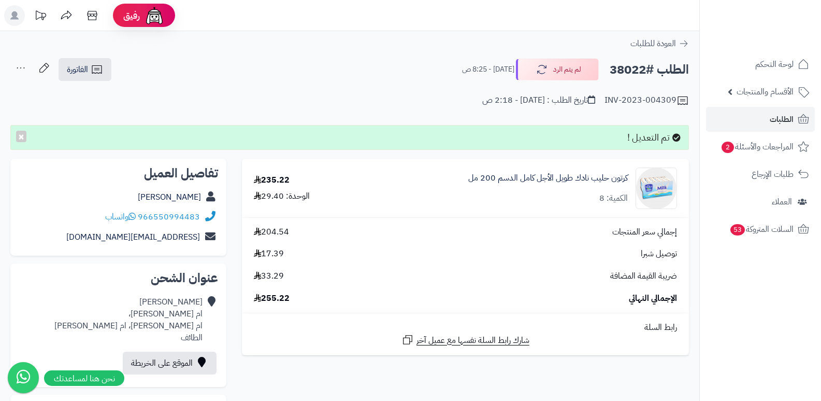
click at [15, 73] on icon at bounding box center [20, 68] width 21 height 21
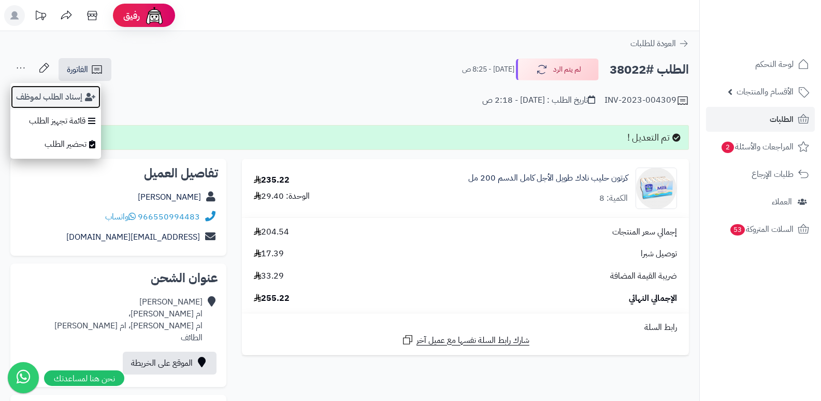
click at [37, 96] on button "إسناد الطلب لموظف" at bounding box center [55, 97] width 91 height 24
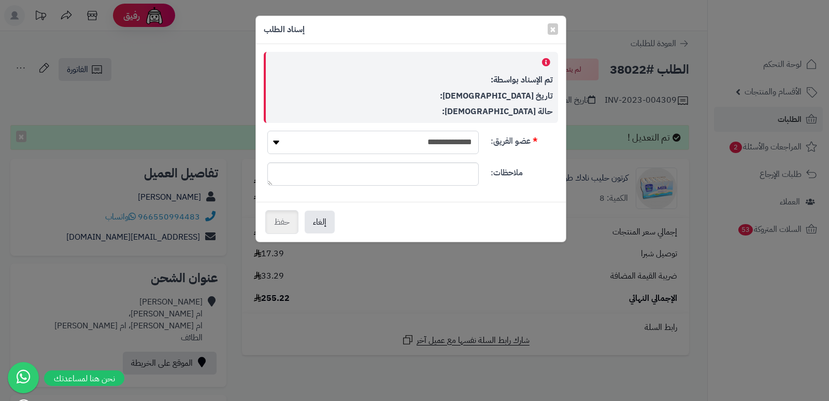
click at [434, 146] on select "**********" at bounding box center [372, 142] width 211 height 23
click at [457, 135] on select "**********" at bounding box center [372, 142] width 211 height 23
click at [551, 29] on span "×" at bounding box center [553, 29] width 6 height 16
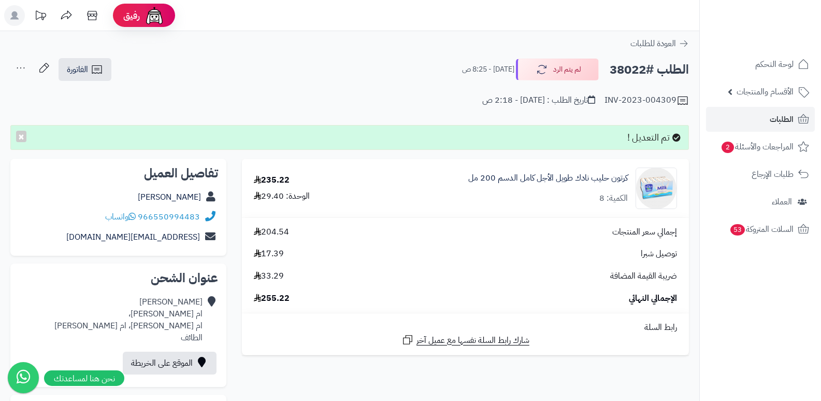
click at [16, 74] on icon at bounding box center [20, 68] width 21 height 21
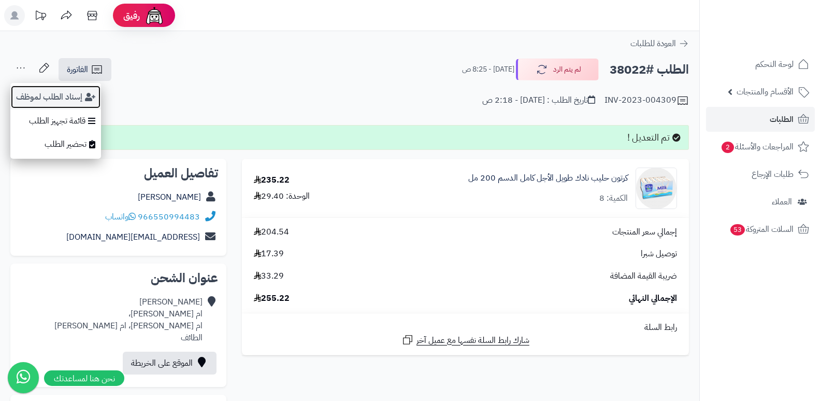
click at [43, 89] on button "إسناد الطلب لموظف" at bounding box center [55, 97] width 91 height 24
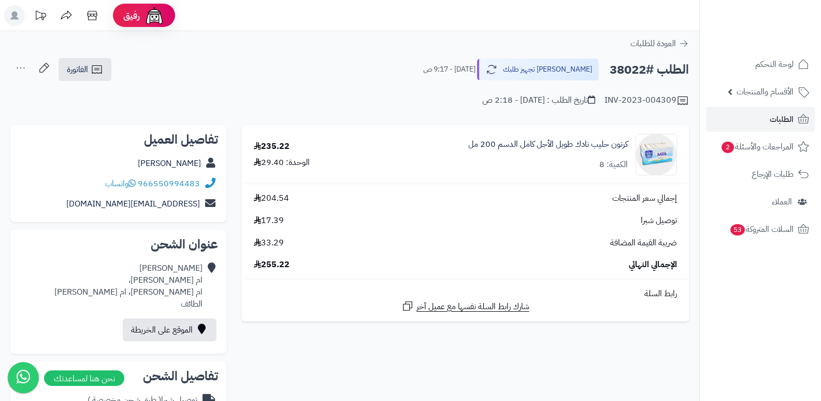
click at [16, 66] on icon at bounding box center [20, 68] width 21 height 21
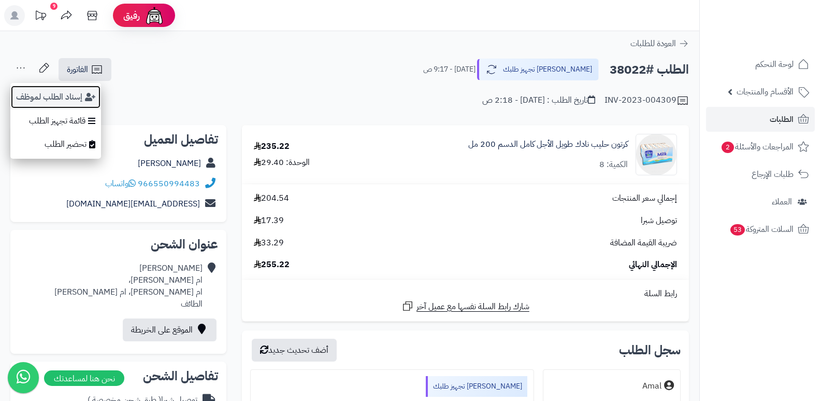
click at [61, 95] on button "إسناد الطلب لموظف" at bounding box center [55, 97] width 91 height 24
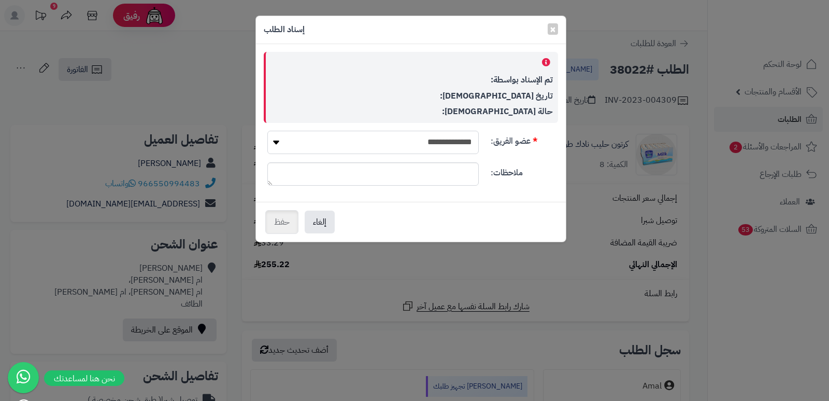
click at [397, 135] on select "**********" at bounding box center [372, 142] width 211 height 23
select select "**"
click at [267, 131] on select "**********" at bounding box center [372, 142] width 211 height 23
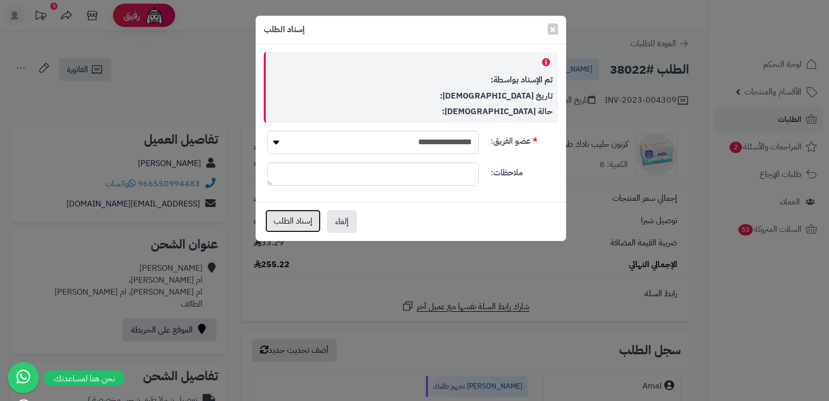
click at [292, 224] on button "إسناد الطلب" at bounding box center [292, 220] width 55 height 23
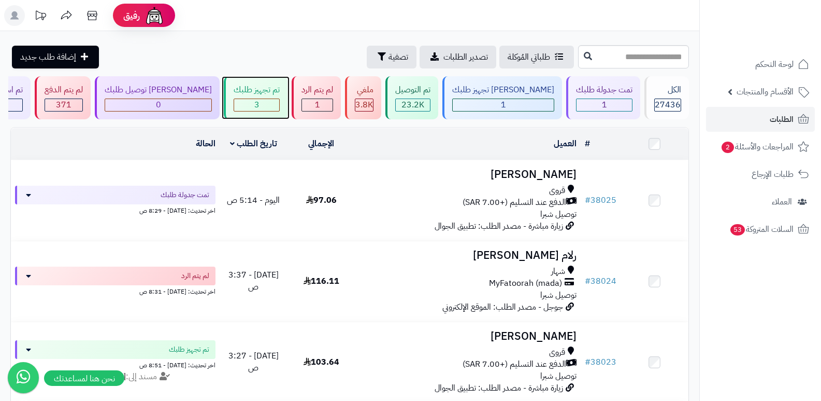
click at [264, 101] on div "3" at bounding box center [256, 105] width 45 height 12
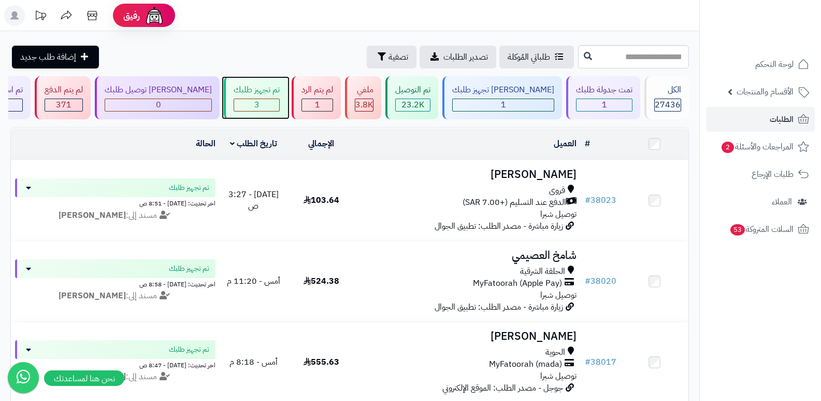
click at [279, 99] on div "3" at bounding box center [256, 105] width 45 height 12
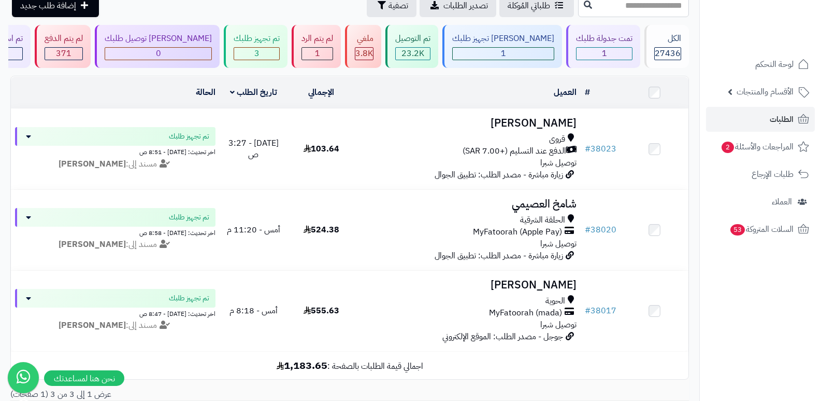
scroll to position [52, 0]
click at [655, 49] on span "27436" at bounding box center [668, 53] width 26 height 12
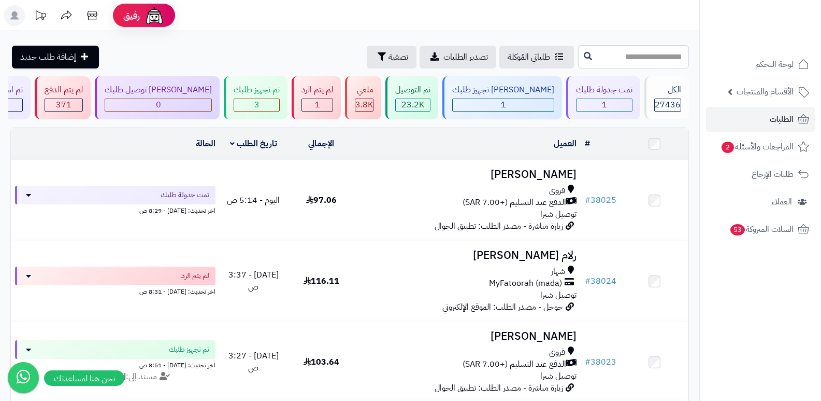
click at [580, 13] on header "رفيق ! الطلبات معالجة مكتمل إرجاع المنتجات العملاء المتواجدون الان 28191 عملاء …" at bounding box center [410, 15] width 821 height 31
click at [263, 88] on div "تم تجهيز طلبك" at bounding box center [257, 90] width 46 height 12
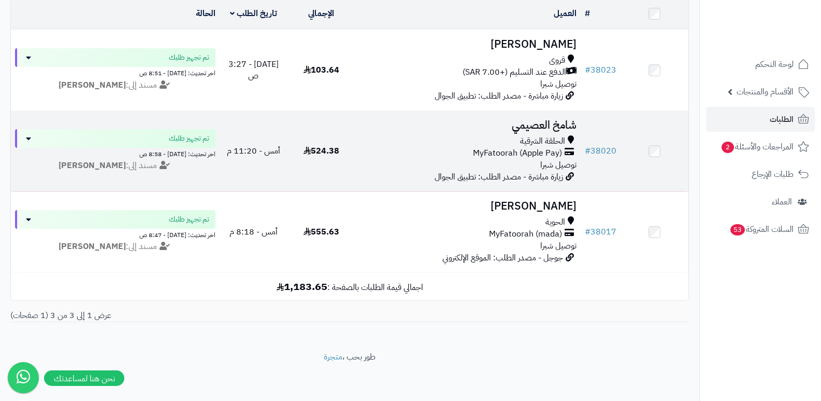
scroll to position [138, 0]
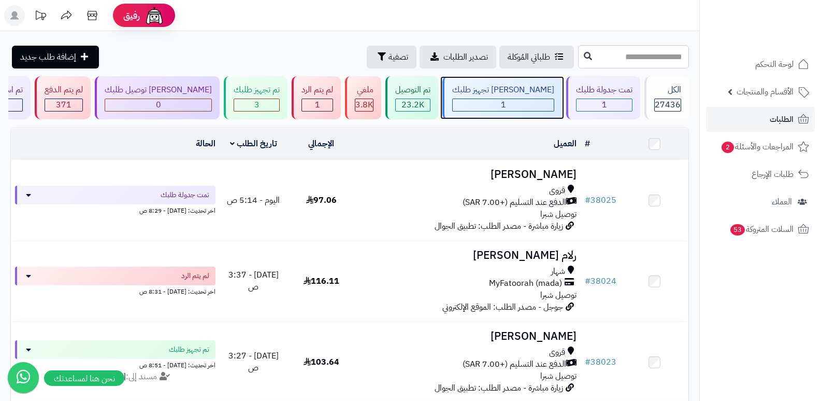
click at [506, 99] on span "1" at bounding box center [503, 104] width 5 height 12
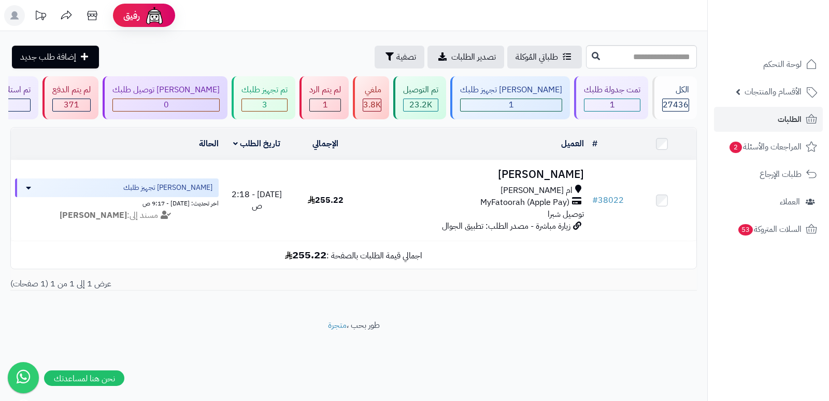
click at [717, 314] on nav "لوحة التحكم الأقسام والمنتجات المنتجات الأقسام الماركات مواصفات المنتجات مواصفا…" at bounding box center [768, 213] width 122 height 401
click at [666, 94] on div "الكل" at bounding box center [675, 90] width 27 height 12
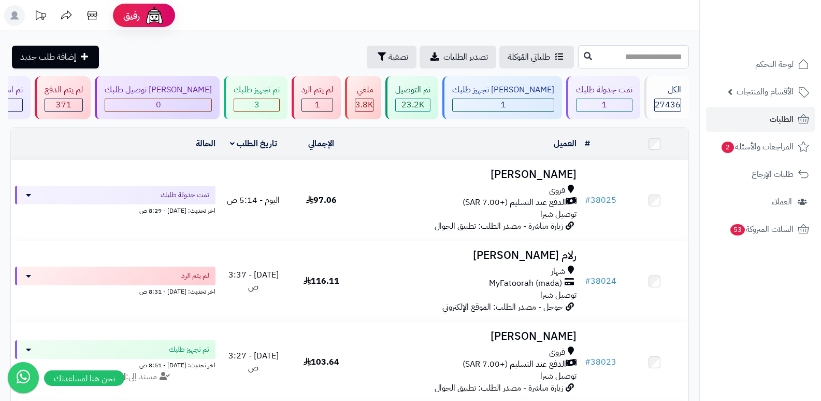
click at [624, 63] on input "text" at bounding box center [633, 56] width 111 height 23
type input "*****"
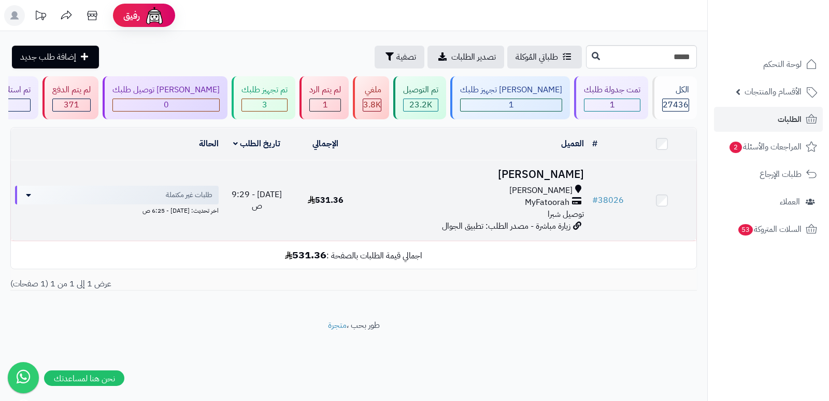
click at [542, 170] on h3 "[PERSON_NAME]" at bounding box center [474, 174] width 220 height 12
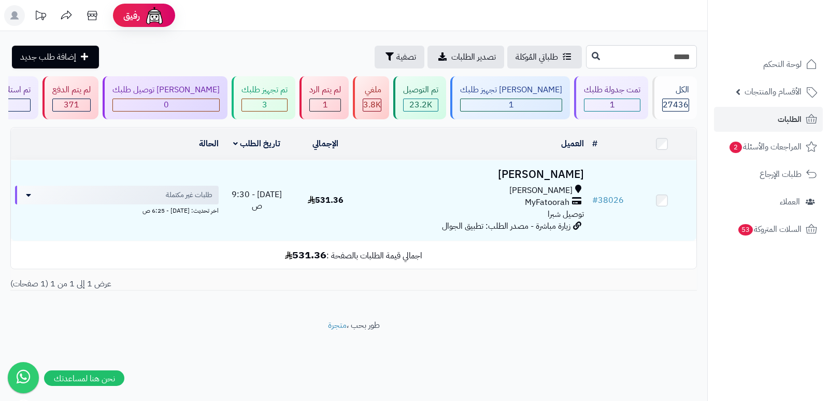
drag, startPoint x: 685, startPoint y: 60, endPoint x: 697, endPoint y: 61, distance: 12.5
click at [697, 61] on div "***** طلباتي المُوكلة تصدير الطلبات تصفية إضافة طلب جديد" at bounding box center [353, 56] width 707 height 23
type input "*****"
drag, startPoint x: 686, startPoint y: 59, endPoint x: 706, endPoint y: 63, distance: 21.0
click at [706, 63] on div "***** طلباتي المُوكلة تصدير الطلبات تصفية إضافة طلب جديد" at bounding box center [353, 56] width 707 height 23
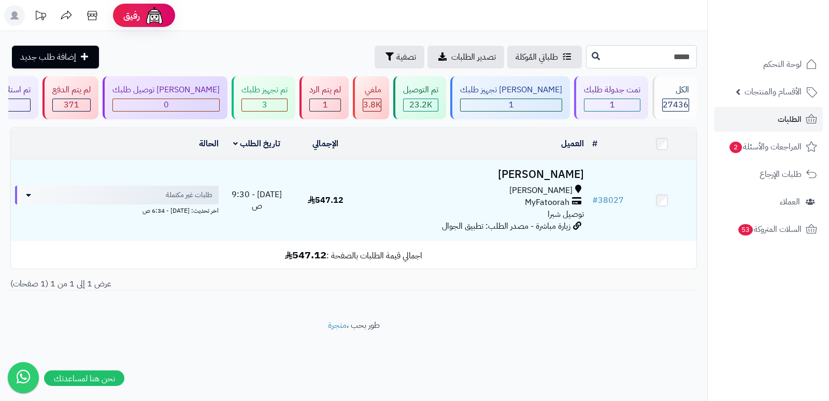
type input "*****"
click at [691, 55] on input "*****" at bounding box center [641, 56] width 111 height 23
type input "*****"
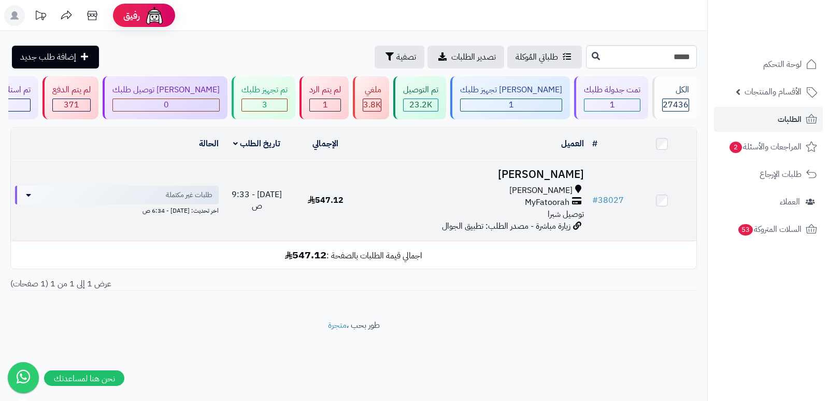
click at [571, 176] on h3 "[PERSON_NAME]" at bounding box center [474, 174] width 220 height 12
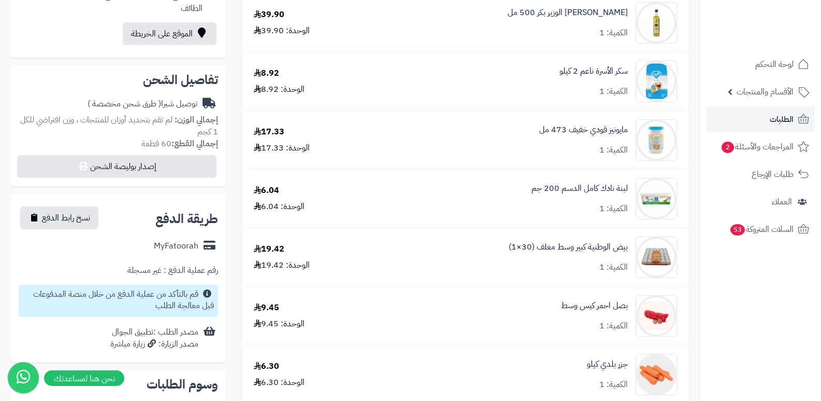
scroll to position [311, 0]
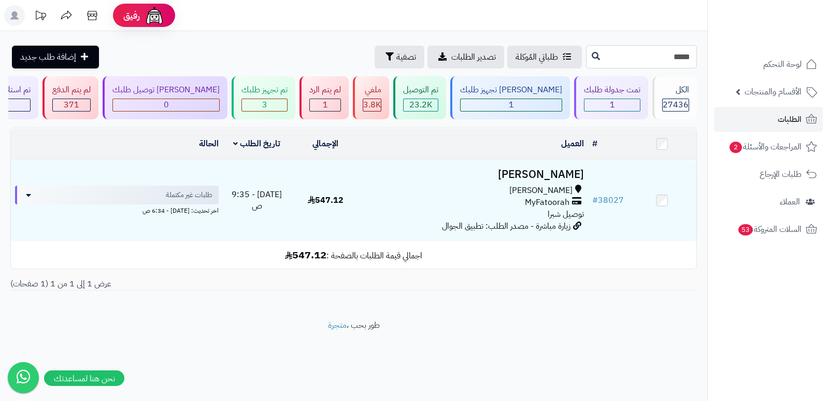
drag, startPoint x: 686, startPoint y: 54, endPoint x: 694, endPoint y: 58, distance: 9.5
click at [694, 58] on input "*****" at bounding box center [641, 56] width 111 height 23
type input "*****"
drag, startPoint x: 686, startPoint y: 55, endPoint x: 693, endPoint y: 58, distance: 7.2
click at [693, 58] on input "*****" at bounding box center [641, 56] width 111 height 23
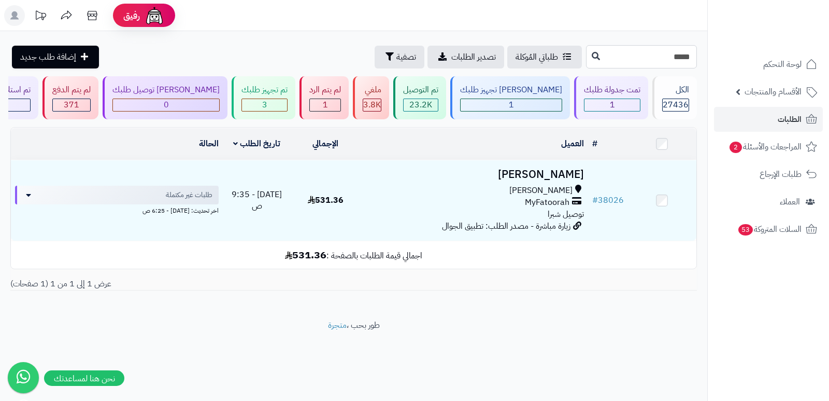
type input "*****"
click at [677, 93] on div "الكل" at bounding box center [675, 90] width 27 height 12
click at [620, 101] on div "1" at bounding box center [612, 105] width 55 height 12
click at [260, 104] on div "3" at bounding box center [264, 105] width 45 height 12
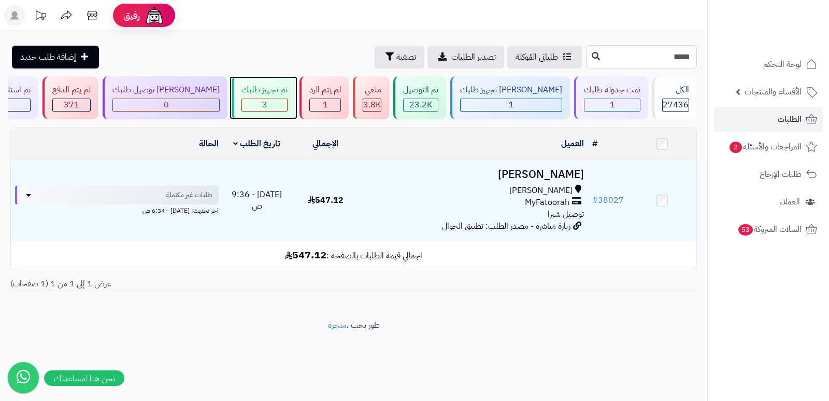
click at [269, 99] on div "3" at bounding box center [264, 105] width 45 height 12
click at [656, 59] on input "*****" at bounding box center [641, 56] width 111 height 23
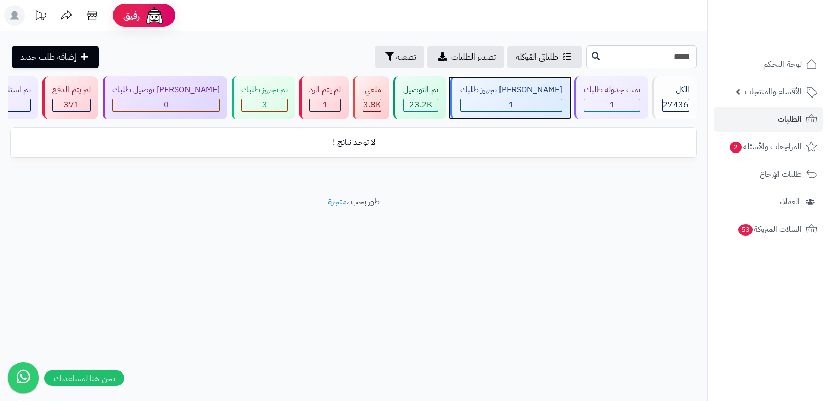
click at [500, 96] on div "جاري تجهيز طلبك 1" at bounding box center [510, 97] width 120 height 43
click at [666, 53] on input "*****" at bounding box center [641, 56] width 111 height 23
click at [511, 96] on div "جاري تجهيز طلبك 1" at bounding box center [510, 97] width 120 height 43
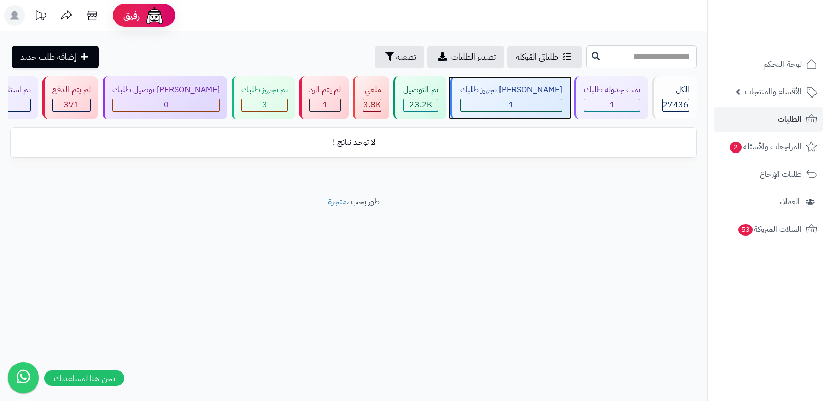
click at [511, 96] on div "جاري تجهيز طلبك 1" at bounding box center [510, 97] width 120 height 43
click at [516, 110] on div "1" at bounding box center [511, 105] width 101 height 12
click at [511, 91] on div "[PERSON_NAME] تجهيز طلبك" at bounding box center [511, 90] width 102 height 12
click at [668, 58] on input "*****" at bounding box center [641, 56] width 111 height 23
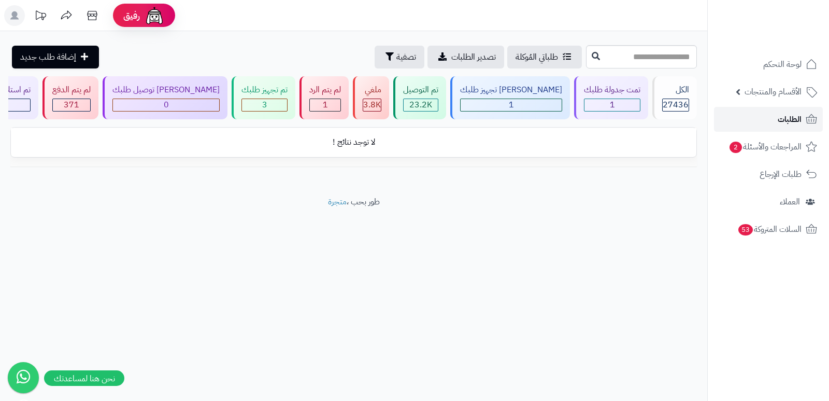
click at [799, 118] on span "الطلبات" at bounding box center [790, 119] width 24 height 15
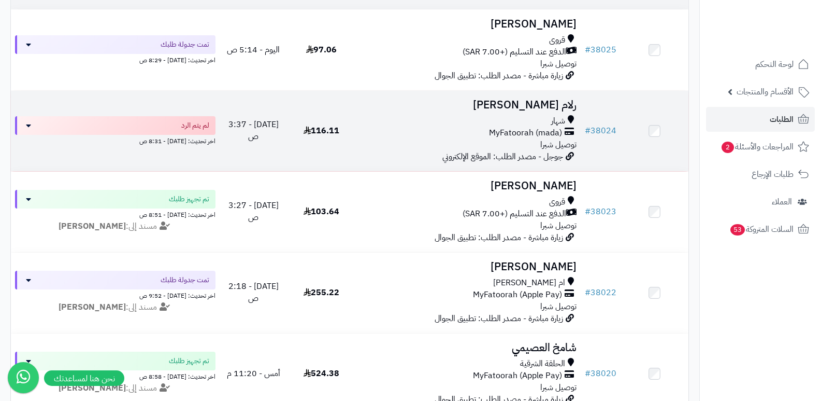
scroll to position [155, 0]
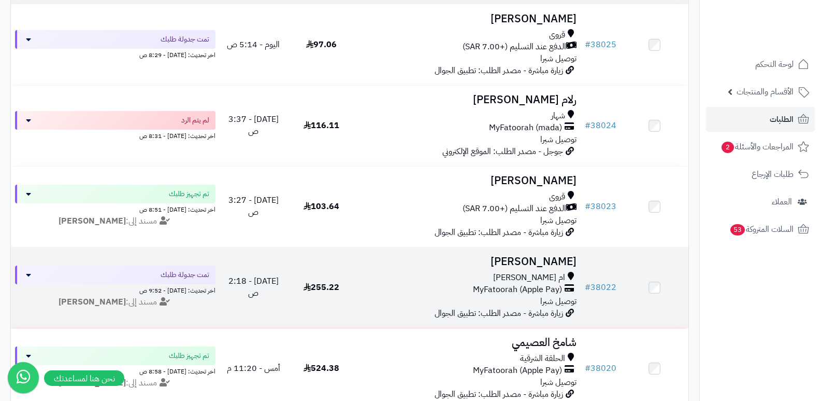
click at [540, 257] on h3 "خلود الزهراني" at bounding box center [469, 261] width 218 height 12
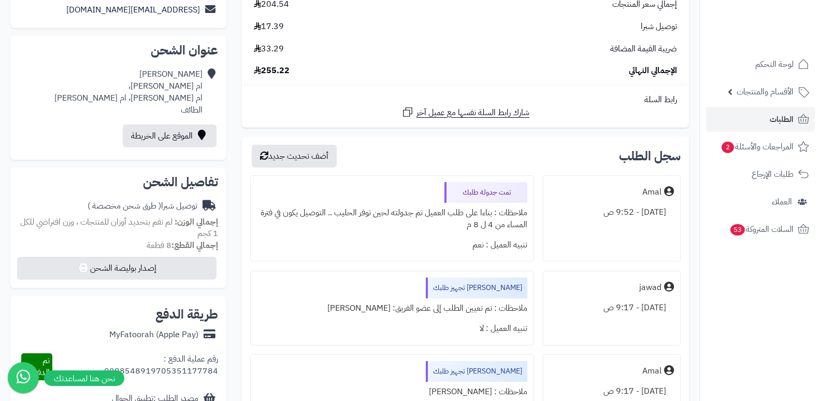
scroll to position [207, 0]
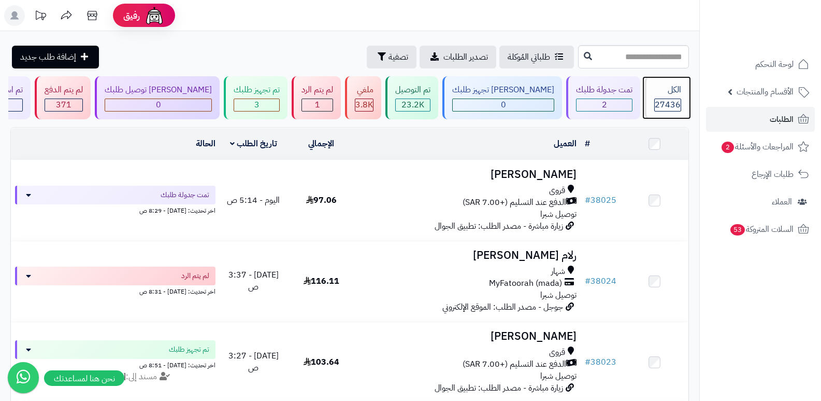
click at [674, 96] on div "الكل 27436" at bounding box center [667, 97] width 45 height 43
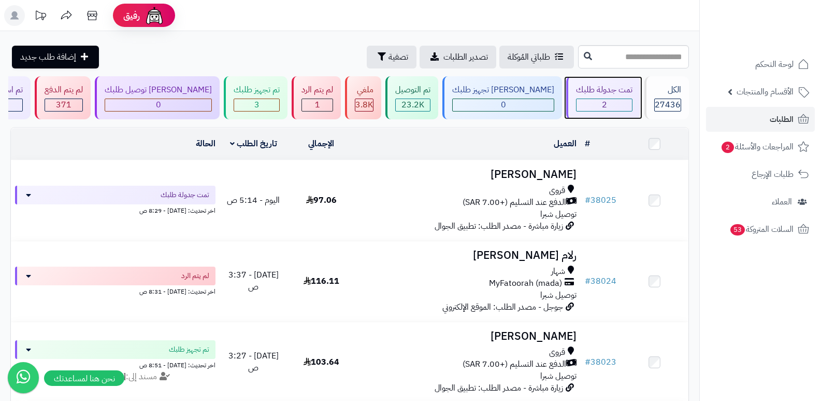
click at [594, 99] on div "2" at bounding box center [604, 105] width 55 height 12
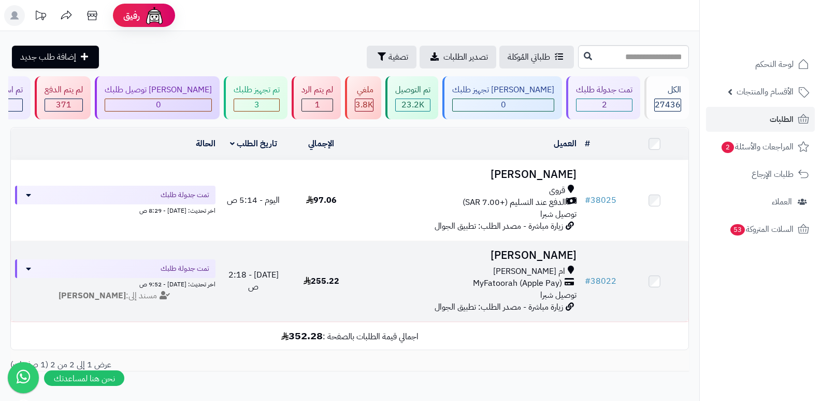
click at [547, 251] on h3 "[PERSON_NAME]" at bounding box center [469, 255] width 218 height 12
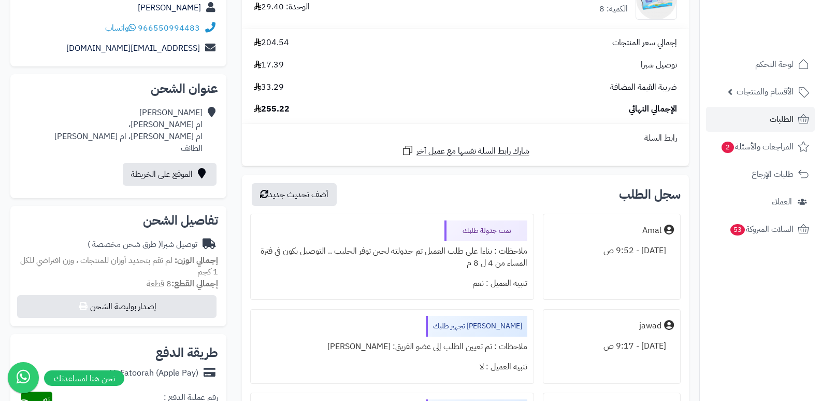
scroll to position [259, 0]
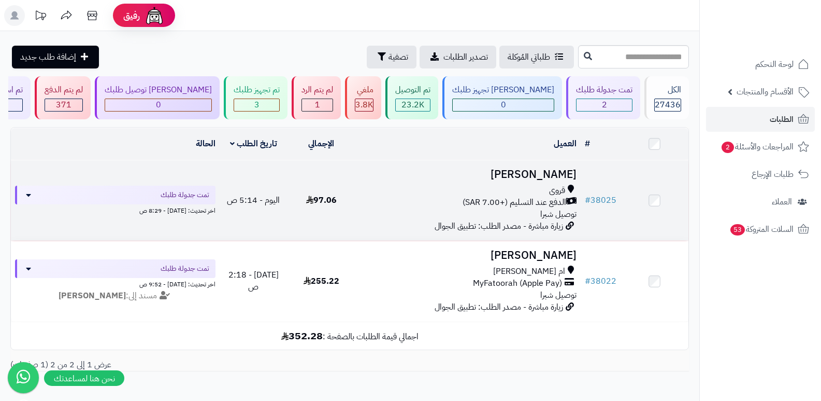
click at [528, 172] on h3 "[PERSON_NAME]" at bounding box center [469, 174] width 218 height 12
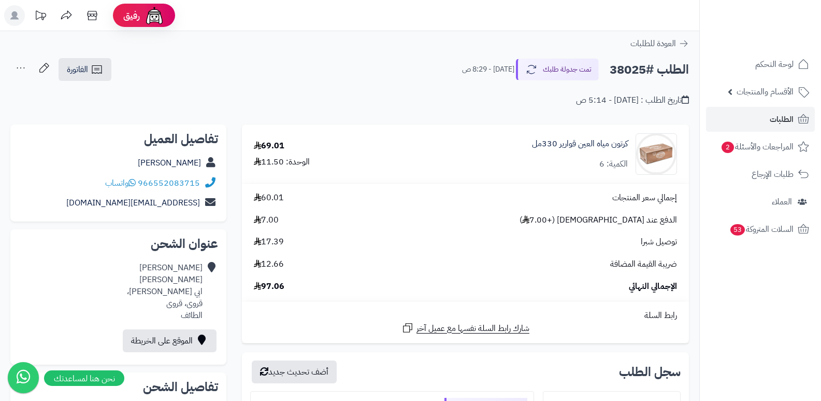
scroll to position [259, 0]
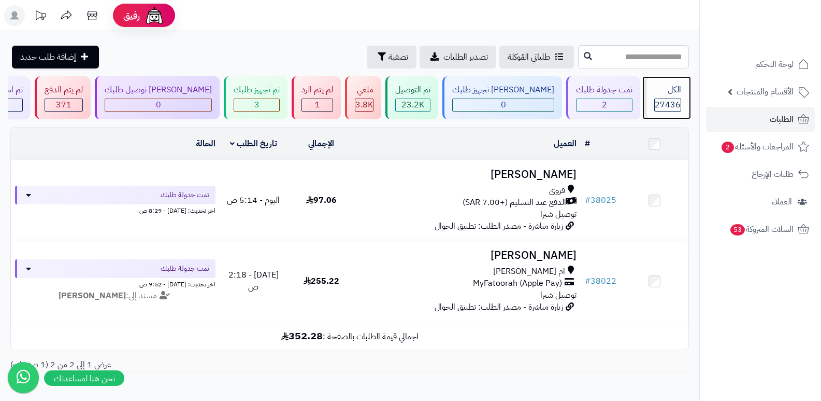
click at [660, 101] on span "27436" at bounding box center [668, 104] width 26 height 12
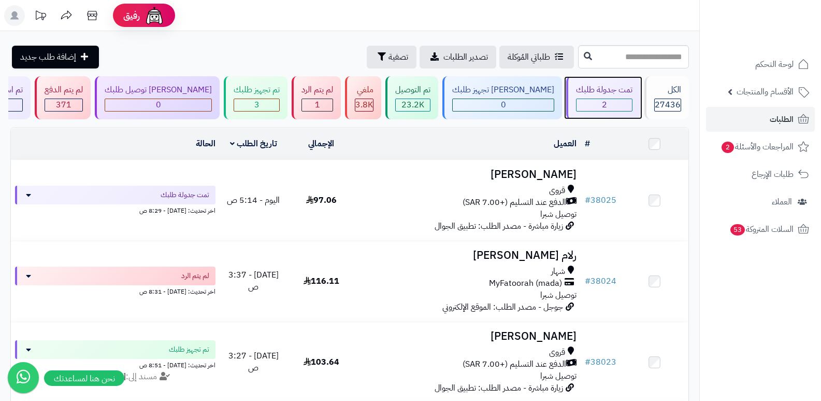
click at [604, 78] on div "تمت جدولة طلبك 2" at bounding box center [603, 97] width 74 height 43
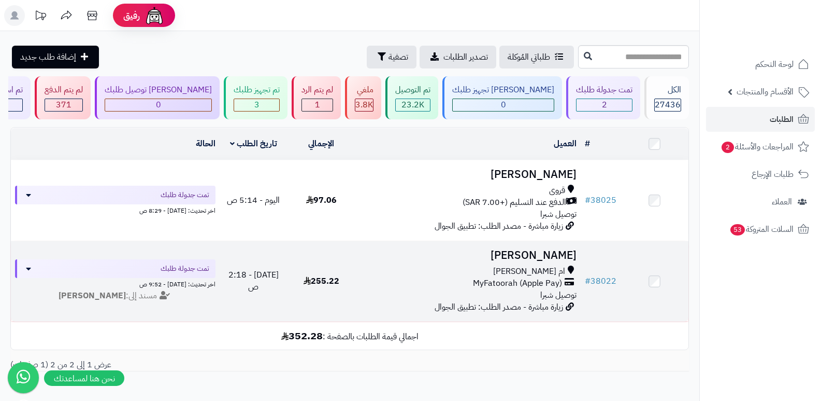
click at [532, 249] on h3 "[PERSON_NAME]" at bounding box center [469, 255] width 218 height 12
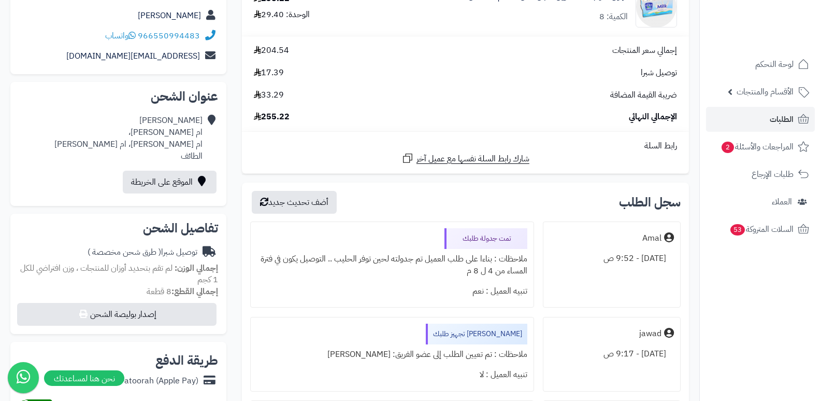
scroll to position [207, 0]
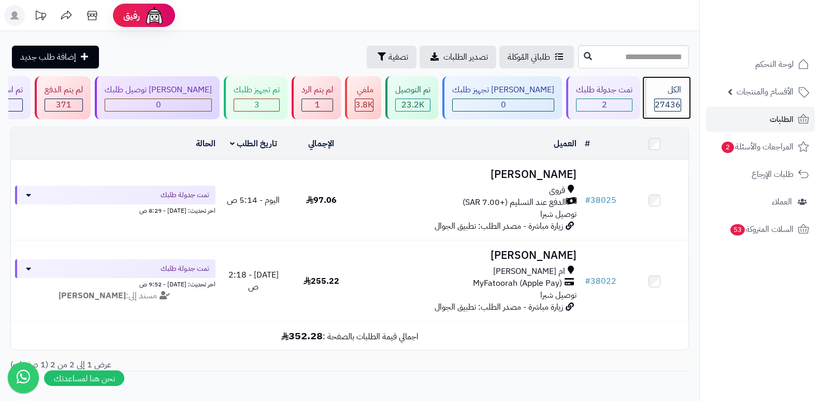
click at [662, 104] on span "27436" at bounding box center [668, 104] width 26 height 12
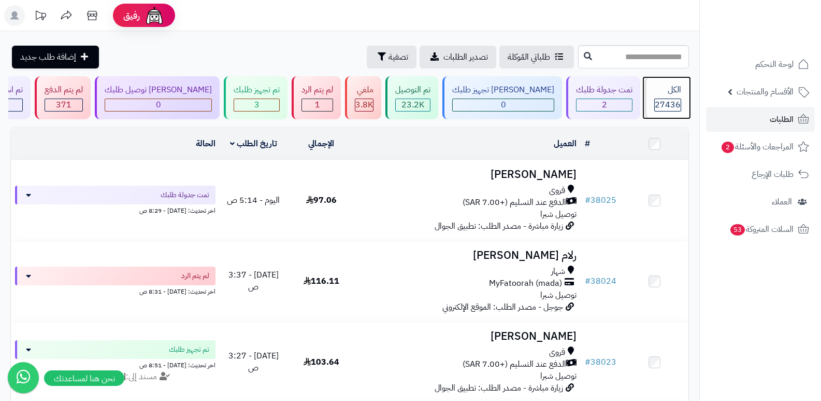
click at [662, 104] on span "27436" at bounding box center [668, 104] width 26 height 12
click at [667, 91] on div "الكل" at bounding box center [667, 90] width 27 height 12
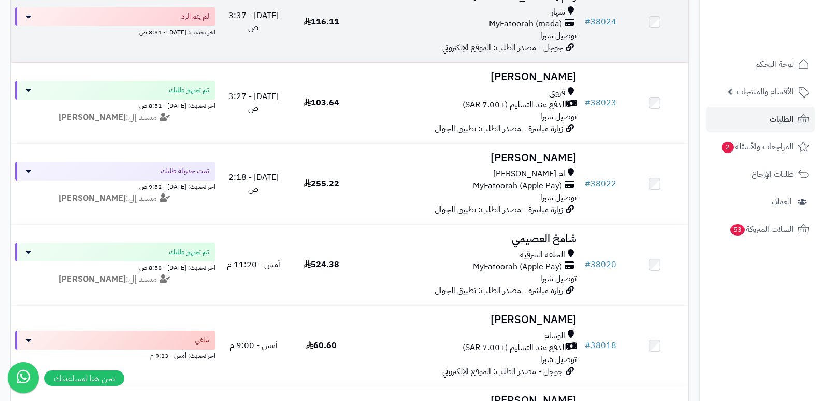
scroll to position [466, 0]
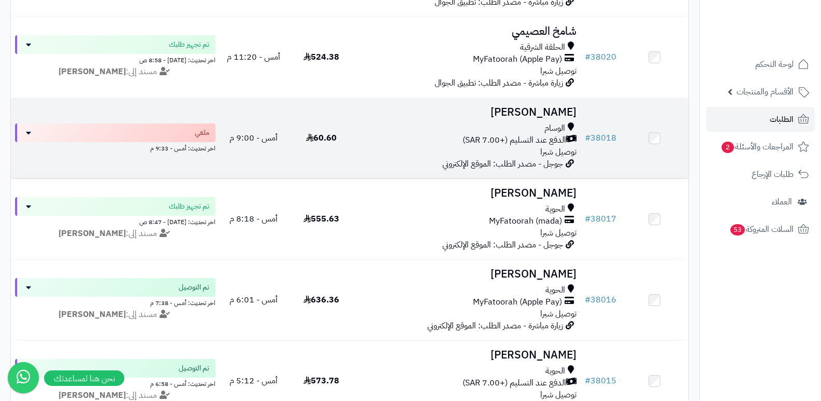
click at [563, 114] on h3 "[PERSON_NAME]" at bounding box center [469, 112] width 218 height 12
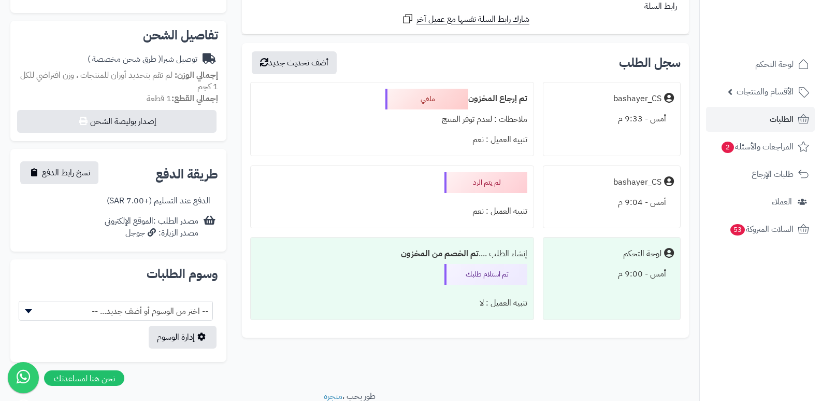
scroll to position [351, 0]
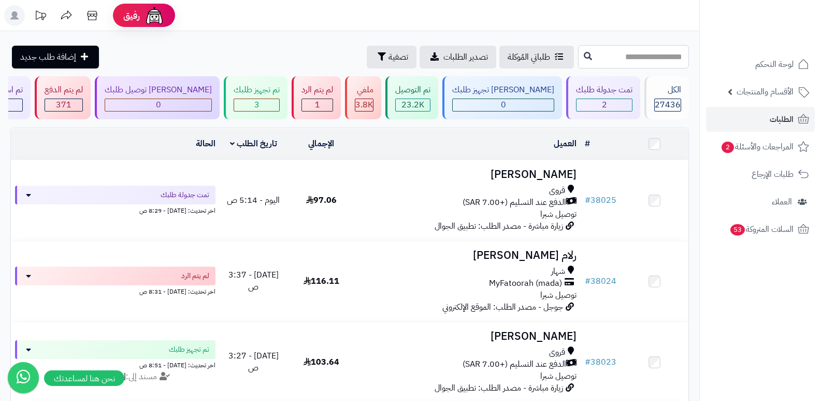
click at [639, 61] on input "text" at bounding box center [633, 56] width 111 height 23
click at [668, 90] on div "الكل" at bounding box center [667, 90] width 27 height 12
click at [530, 16] on header "رفيق ! الطلبات معالجة مكتمل إرجاع المنتجات العملاء المتواجدون الان 28191 عملاء …" at bounding box center [410, 15] width 821 height 31
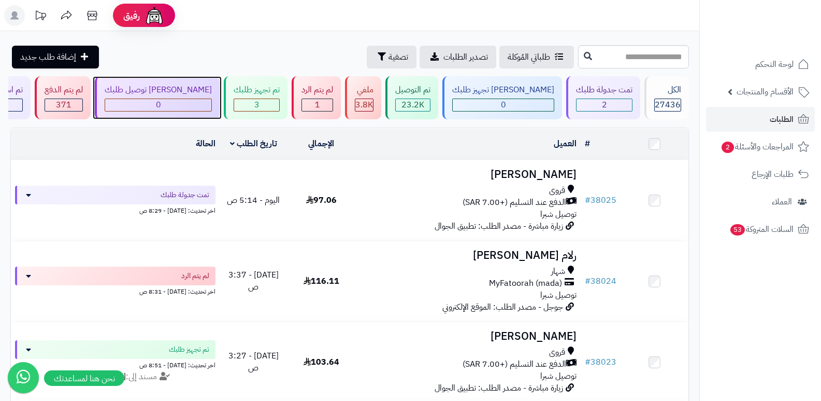
click at [212, 94] on div "[PERSON_NAME] توصيل طلبك" at bounding box center [158, 90] width 107 height 12
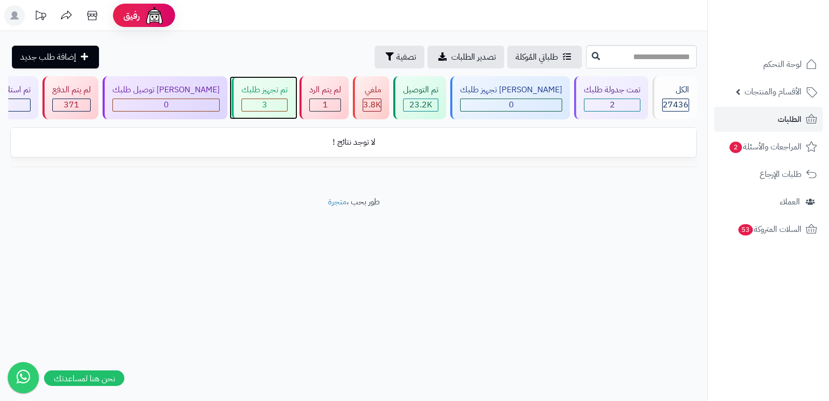
click at [287, 89] on div "تم تجهيز طلبك" at bounding box center [264, 90] width 46 height 12
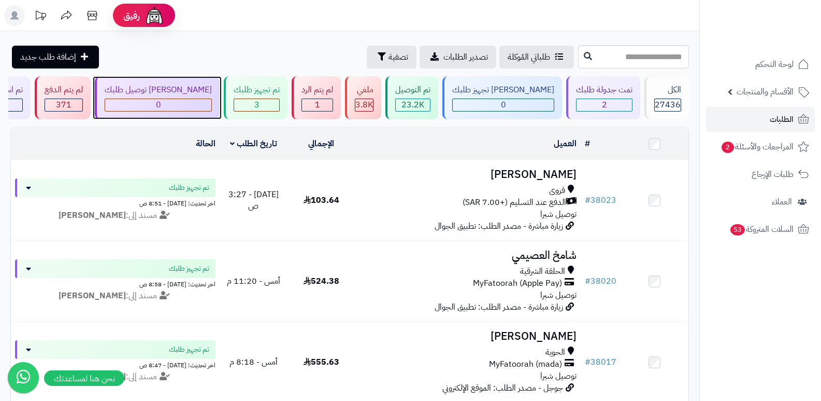
click at [182, 99] on div "0" at bounding box center [158, 105] width 106 height 12
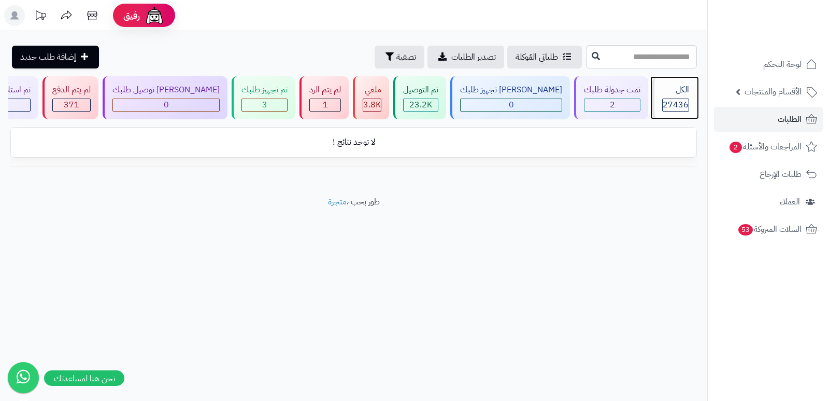
click at [676, 95] on div "الكل" at bounding box center [675, 90] width 27 height 12
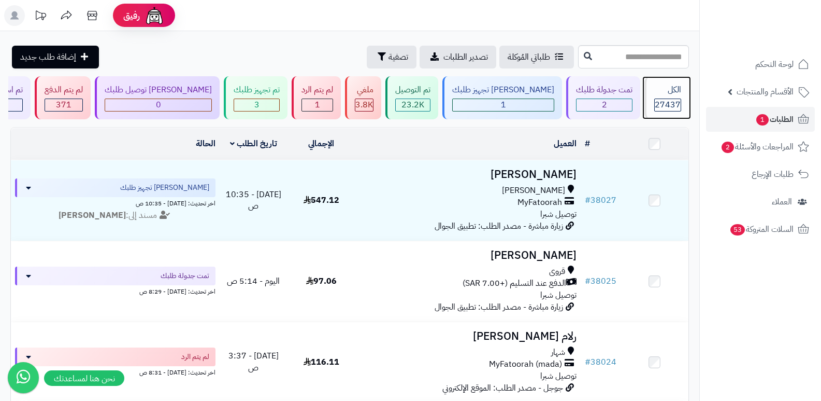
click at [665, 102] on span "27437" at bounding box center [668, 104] width 26 height 12
click at [660, 97] on div "الكل 27437" at bounding box center [667, 97] width 45 height 43
click at [674, 104] on span "27437" at bounding box center [668, 104] width 26 height 12
click at [659, 87] on div "الكل" at bounding box center [667, 90] width 27 height 12
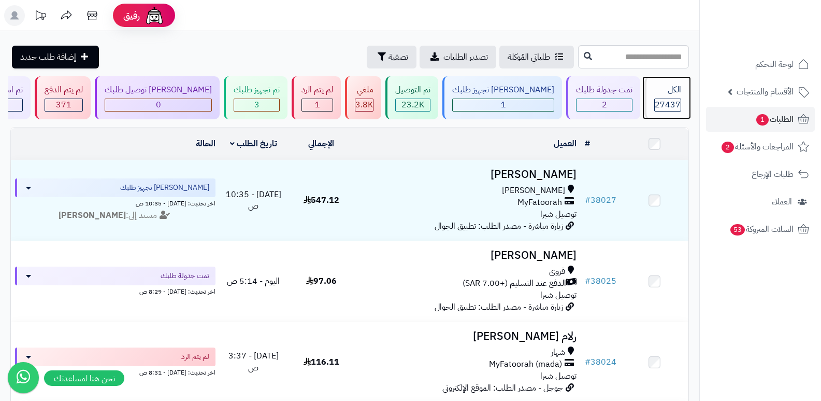
click at [666, 84] on div "الكل" at bounding box center [667, 90] width 27 height 12
click at [644, 1] on header "رفيق ! الطلبات معالجة مكتمل إرجاع المنتجات العملاء المتواجدون الان 28193 عملاء …" at bounding box center [410, 15] width 821 height 31
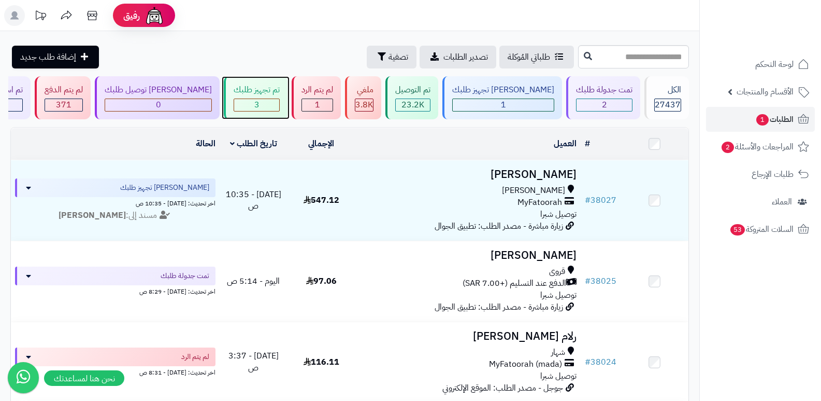
click at [267, 98] on div "3" at bounding box center [257, 104] width 46 height 13
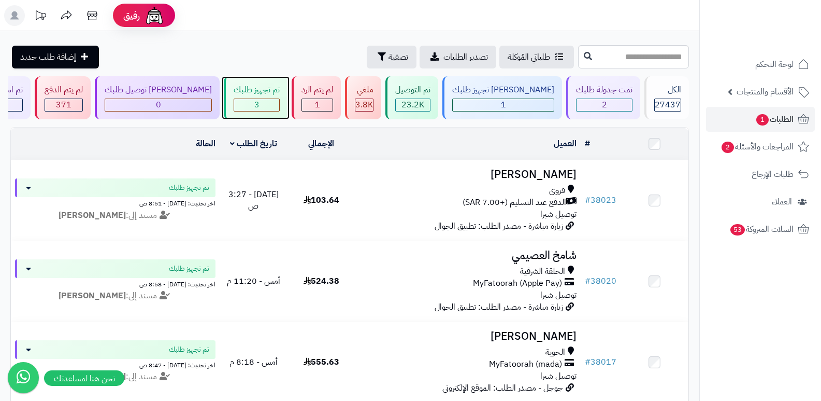
drag, startPoint x: 0, startPoint y: 0, endPoint x: 267, endPoint y: 98, distance: 284.9
click at [267, 99] on div "3" at bounding box center [256, 105] width 45 height 12
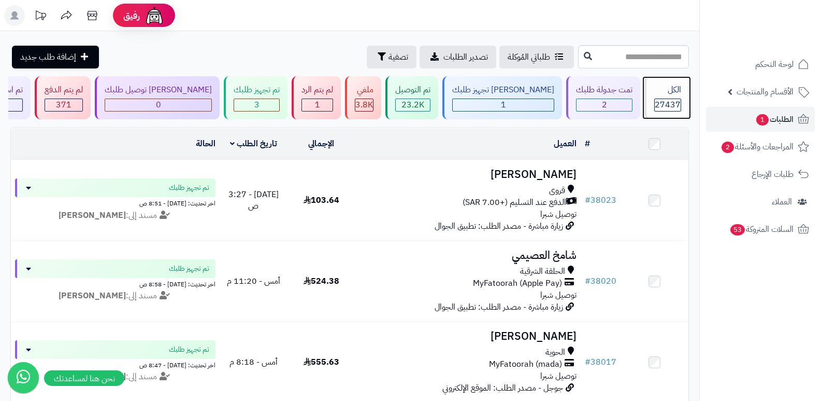
click at [667, 96] on div "الكل 27437" at bounding box center [667, 97] width 45 height 43
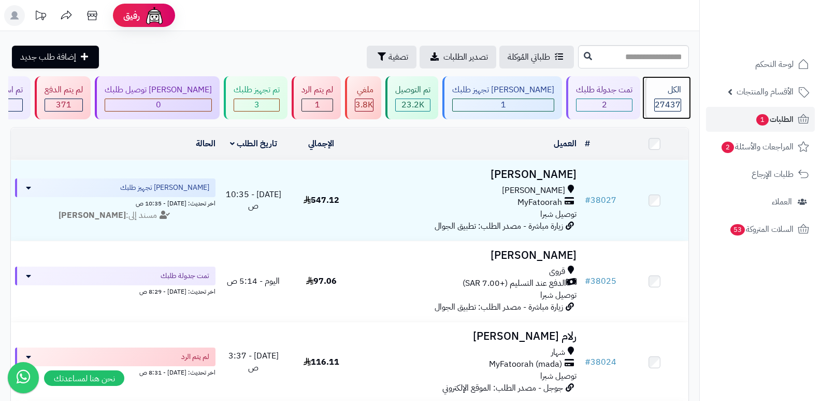
click at [667, 96] on div "الكل 27437" at bounding box center [667, 97] width 45 height 43
click at [678, 86] on div "الكل" at bounding box center [667, 90] width 27 height 12
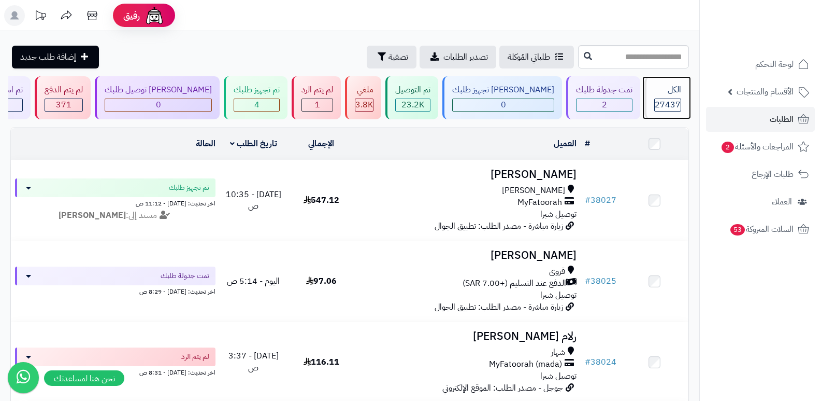
click at [657, 93] on div "الكل" at bounding box center [667, 90] width 27 height 12
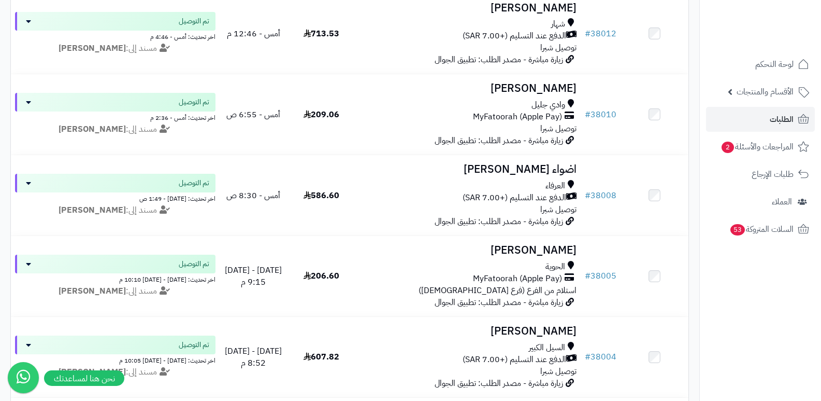
scroll to position [1140, 0]
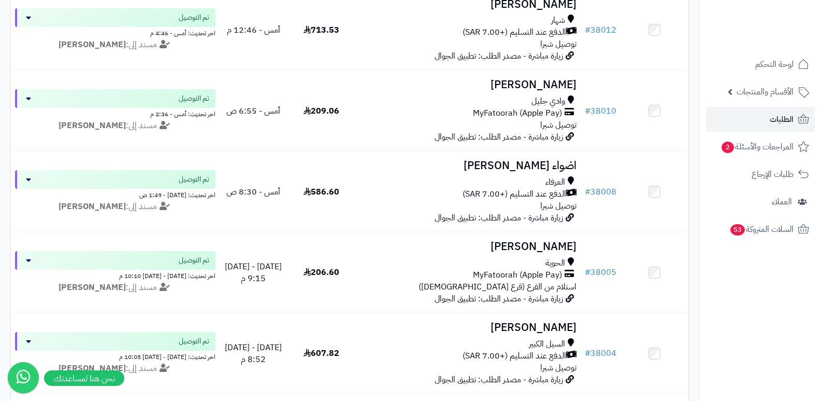
click at [760, 317] on nav "لوحة التحكم الأقسام والمنتجات المنتجات الأقسام الماركات مواصفات المنتجات مواصفا…" at bounding box center [761, 213] width 122 height 401
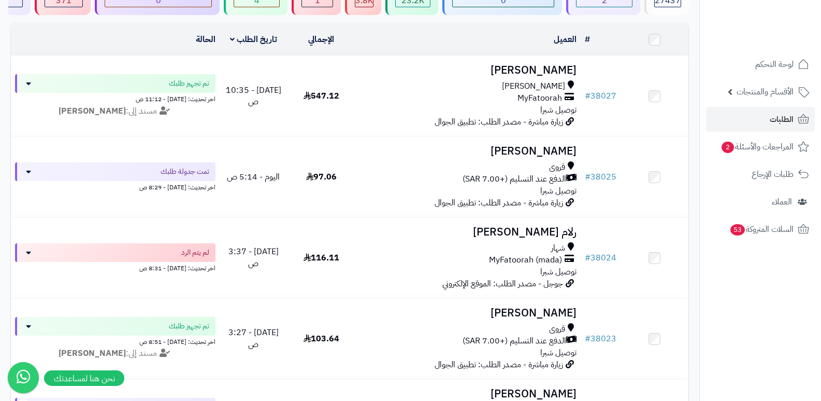
scroll to position [0, 0]
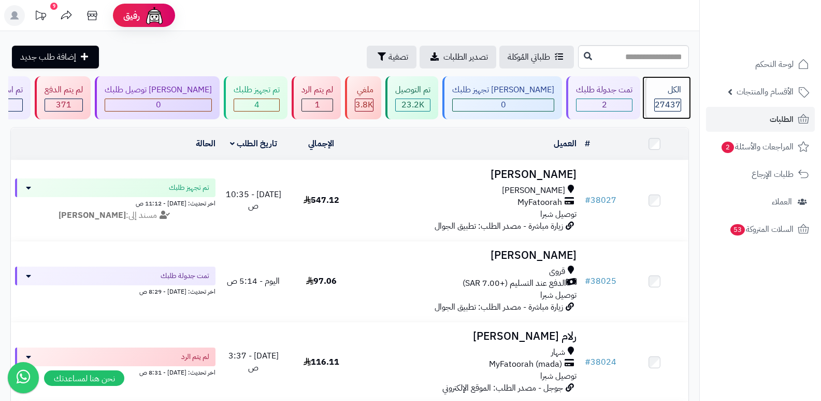
click at [658, 95] on div "الكل" at bounding box center [667, 90] width 27 height 12
click at [658, 87] on div "الكل" at bounding box center [667, 90] width 27 height 12
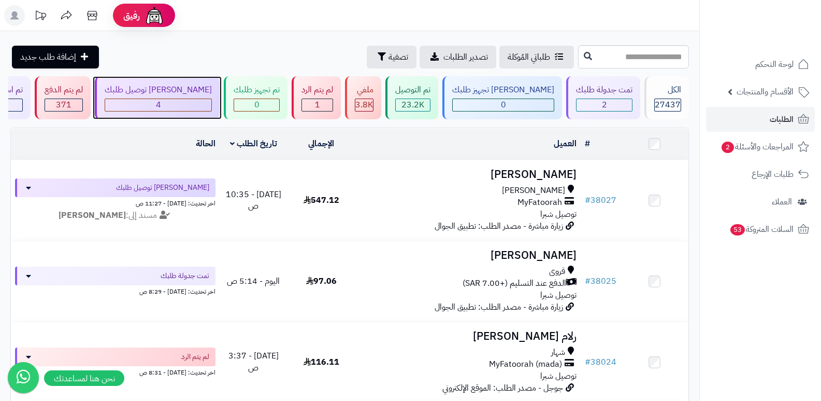
click at [203, 84] on div "[PERSON_NAME] توصيل طلبك" at bounding box center [158, 90] width 107 height 12
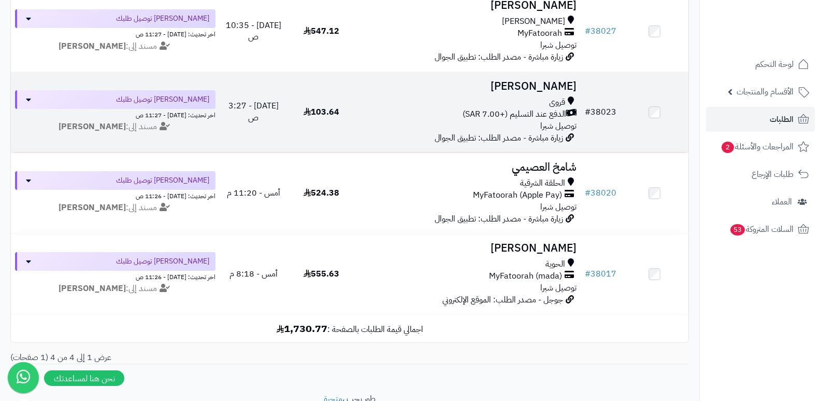
scroll to position [219, 0]
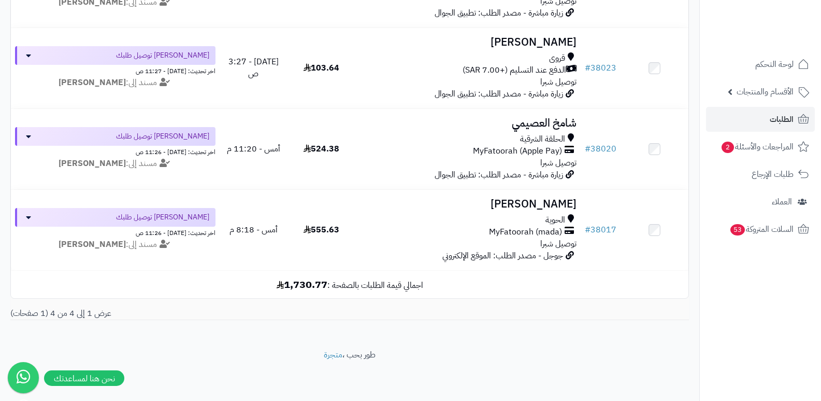
click at [770, 334] on nav "لوحة التحكم الأقسام والمنتجات المنتجات الأقسام الماركات مواصفات المنتجات مواصفا…" at bounding box center [761, 213] width 122 height 401
